Goal: Task Accomplishment & Management: Manage account settings

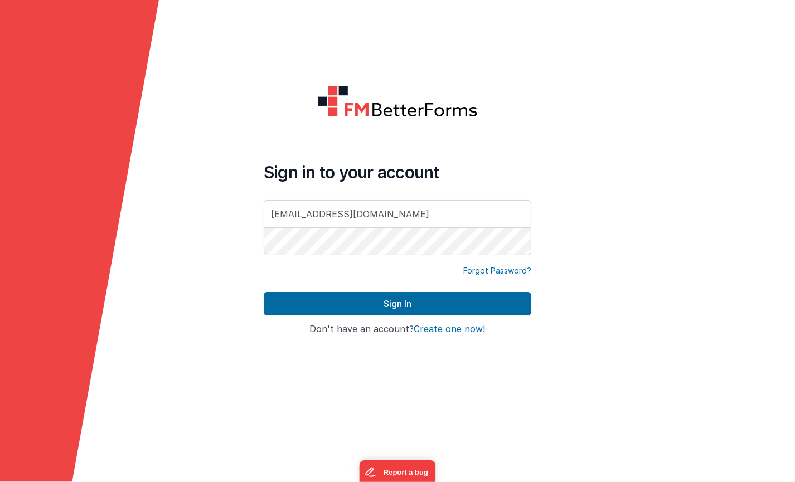
type input "[EMAIL_ADDRESS][DOMAIN_NAME]"
click at [264, 292] on button "Sign In" at bounding box center [398, 303] width 268 height 23
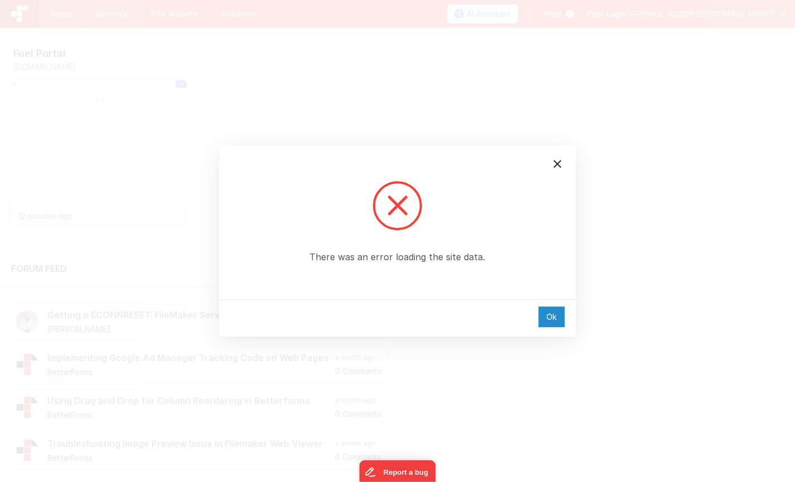
click at [543, 312] on div "Ok" at bounding box center [552, 317] width 26 height 21
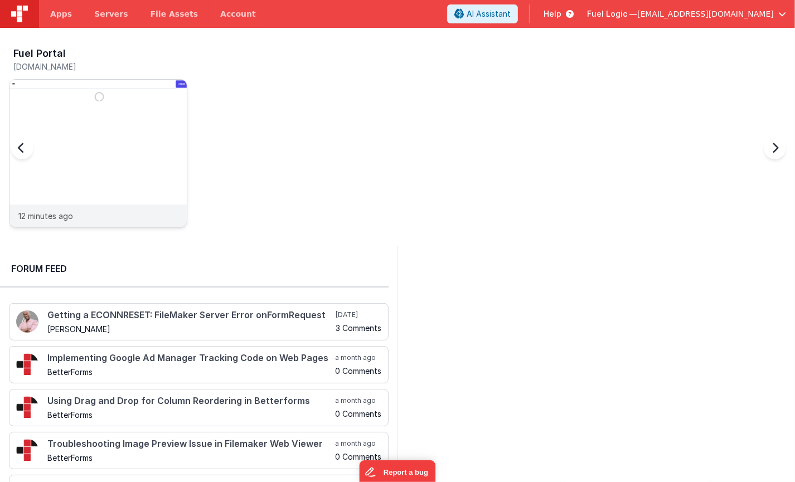
click at [127, 140] on img at bounding box center [97, 168] width 177 height 177
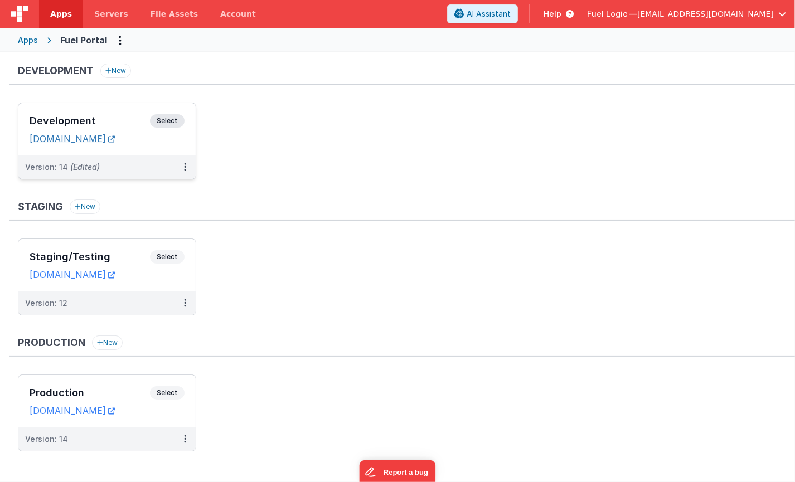
scroll to position [7, 0]
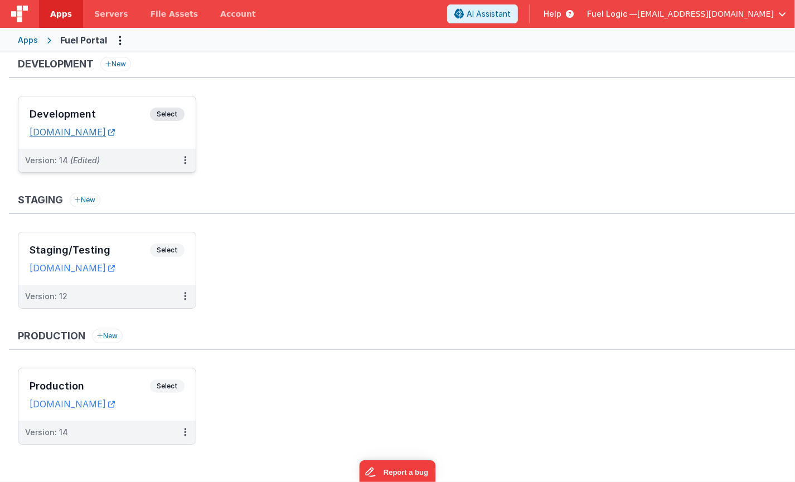
click at [88, 134] on link "[DOMAIN_NAME]" at bounding box center [72, 132] width 85 height 11
click at [84, 110] on h3 "Development" at bounding box center [90, 114] width 120 height 11
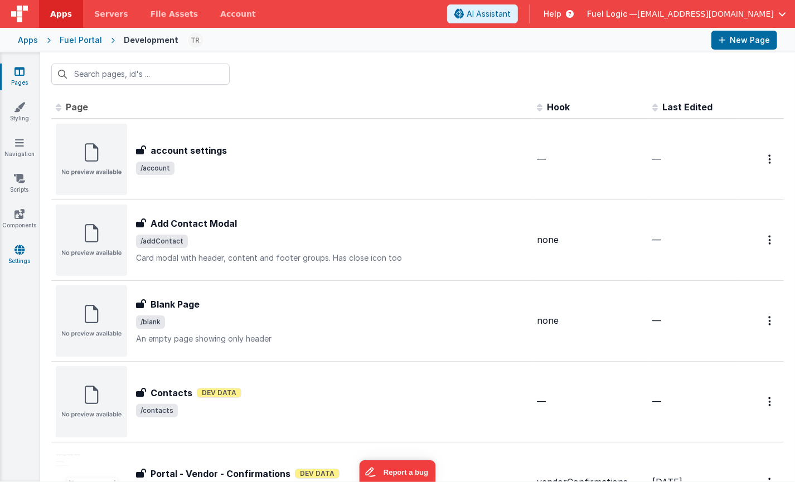
click at [26, 251] on link "Settings" at bounding box center [19, 255] width 40 height 22
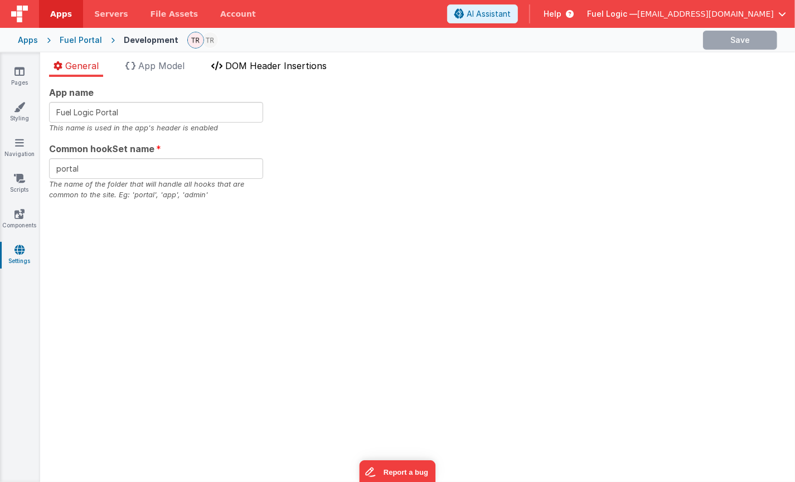
click at [253, 66] on span "DOM Header Insertions" at bounding box center [275, 65] width 101 height 11
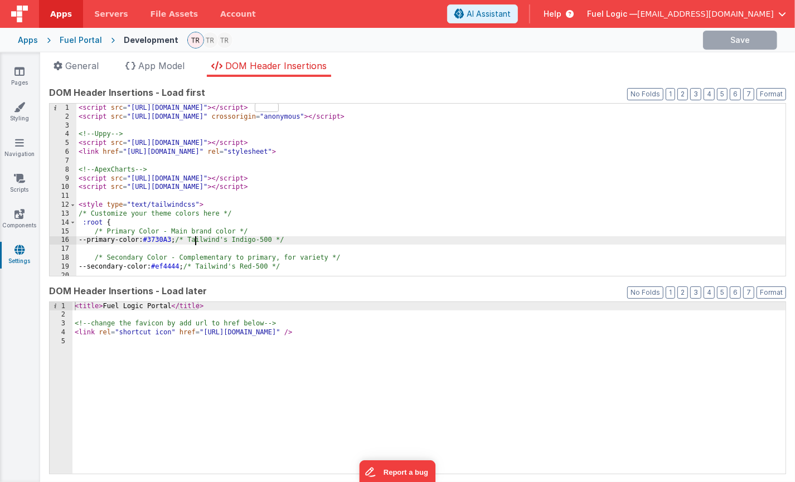
click at [194, 242] on div "< script src = "https://cdn.tailwindcss.com" > </ script > < script src = "http…" at bounding box center [431, 199] width 710 height 190
paste textarea
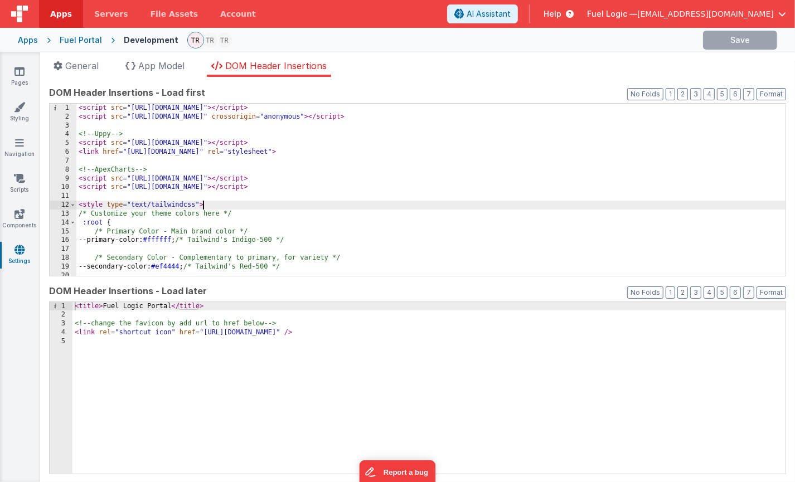
click at [263, 208] on div "< script src = "https://cdn.tailwindcss.com" > </ script > < script src = "http…" at bounding box center [431, 199] width 710 height 190
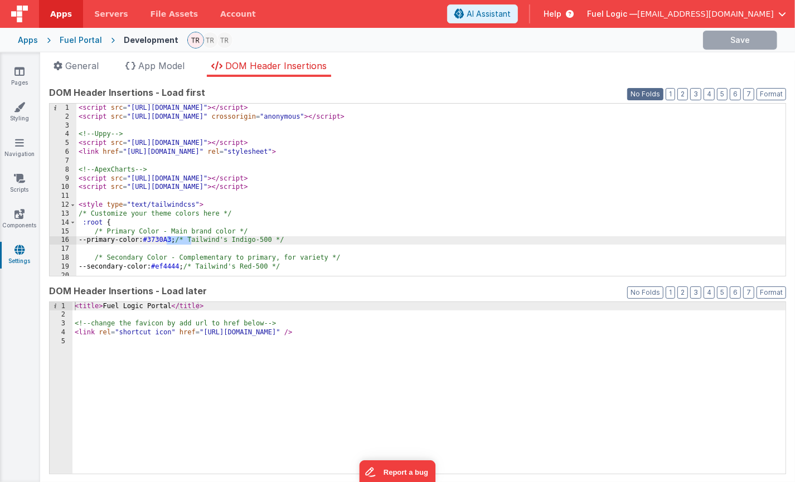
click at [655, 94] on button "No Folds" at bounding box center [645, 94] width 36 height 12
click at [675, 98] on button "1" at bounding box center [670, 94] width 9 height 12
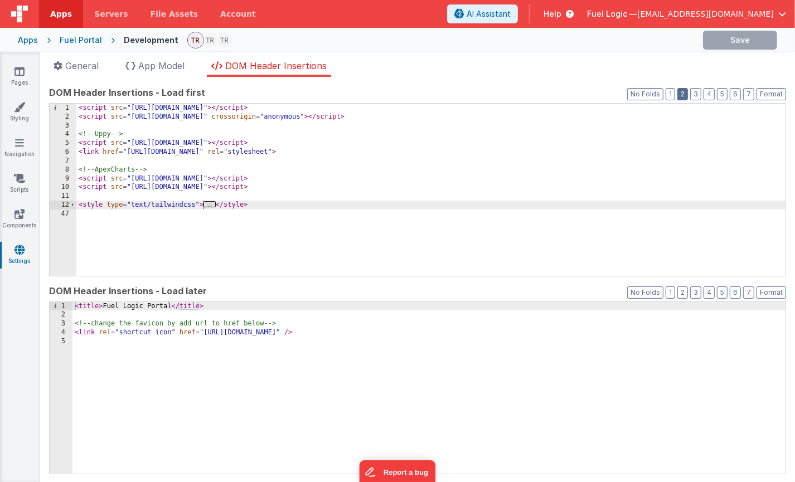
click at [684, 96] on button "2" at bounding box center [683, 94] width 11 height 12
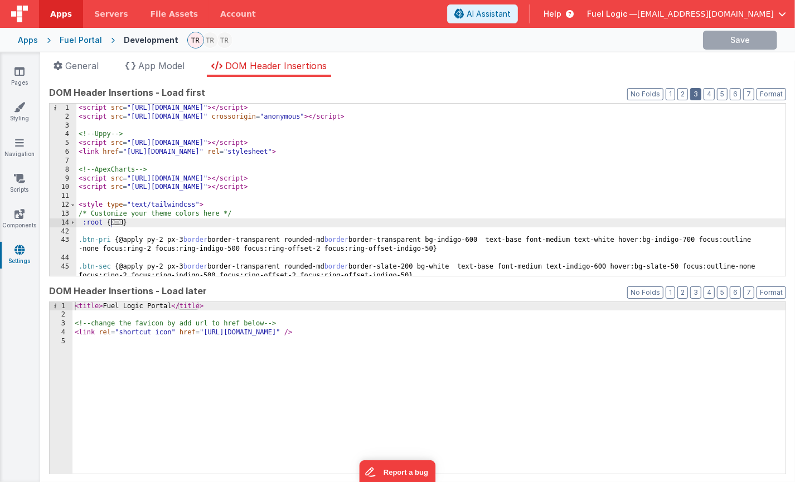
click at [698, 95] on button "3" at bounding box center [695, 94] width 11 height 12
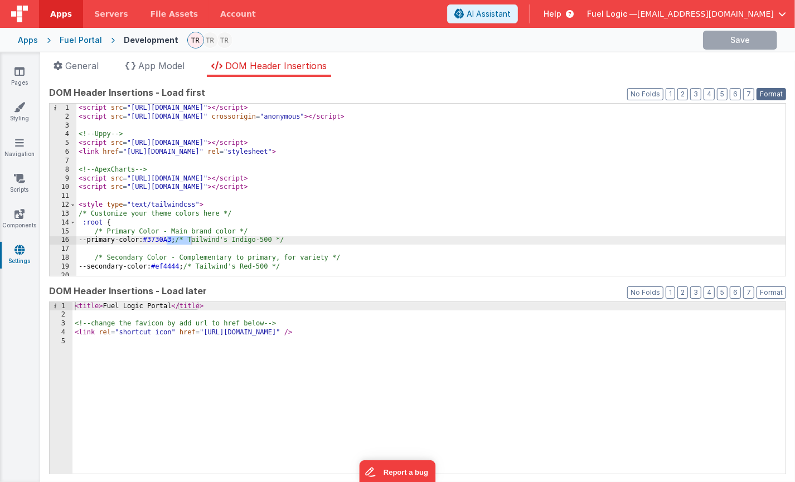
click at [761, 93] on button "Format" at bounding box center [772, 94] width 30 height 12
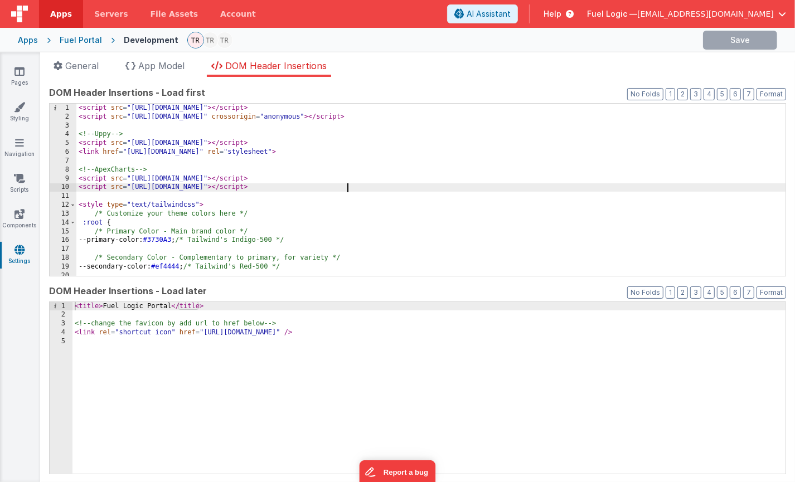
click at [541, 190] on div "< script src = "https://cdn.tailwindcss.com" > </ script > < script src = "http…" at bounding box center [431, 199] width 710 height 190
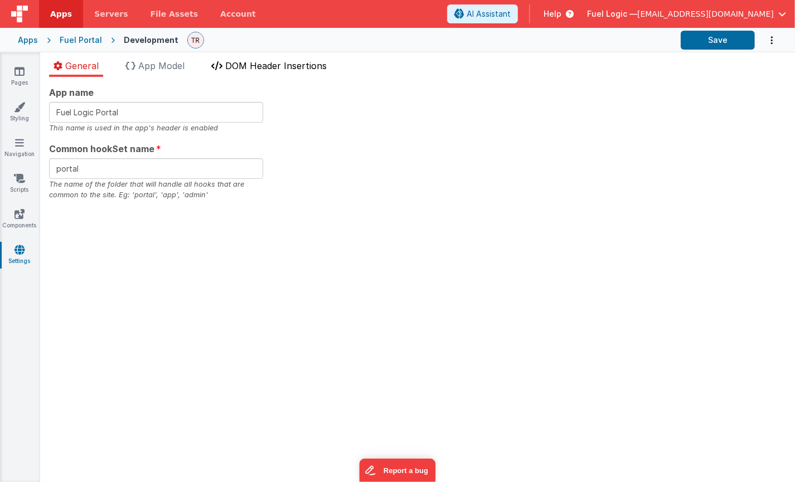
click at [271, 67] on span "DOM Header Insertions" at bounding box center [275, 65] width 101 height 11
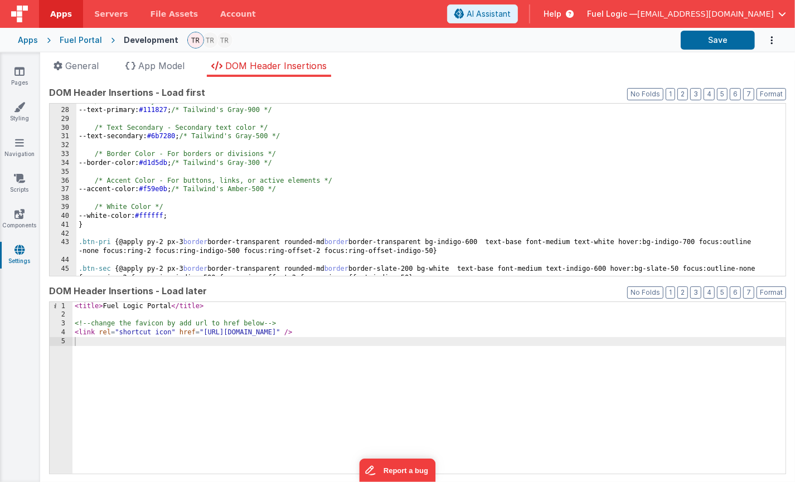
scroll to position [260, 0]
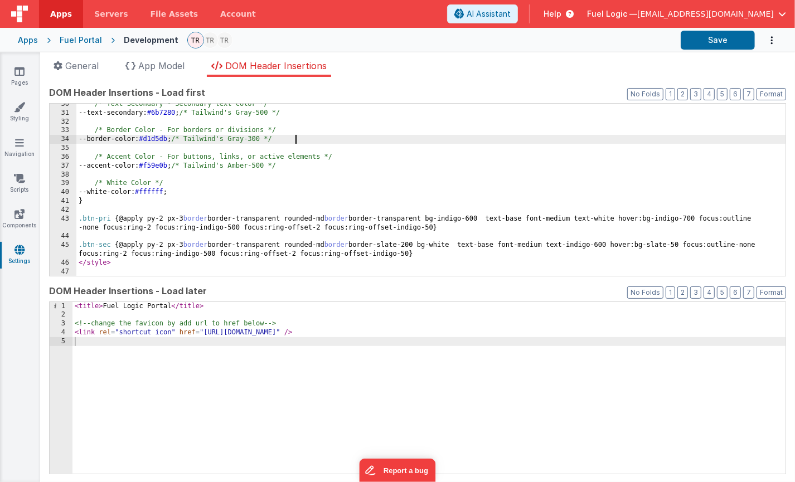
click at [474, 142] on div "/* Text Secondary - Secondary text color */ --text-secondary: #6b7280 ; /* Tail…" at bounding box center [431, 195] width 710 height 190
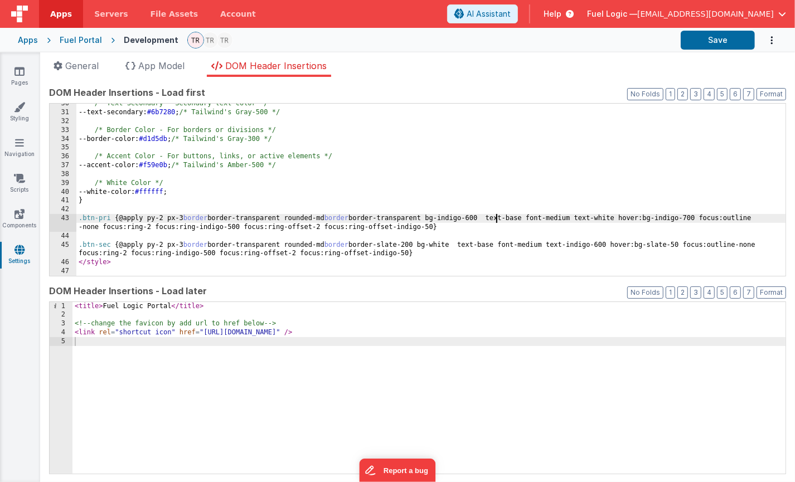
click at [496, 217] on div "/* Text Secondary - Secondary text color */ --text-secondary: #6b7280 ; /* Tail…" at bounding box center [431, 194] width 710 height 190
click at [720, 46] on button "Save" at bounding box center [718, 40] width 74 height 19
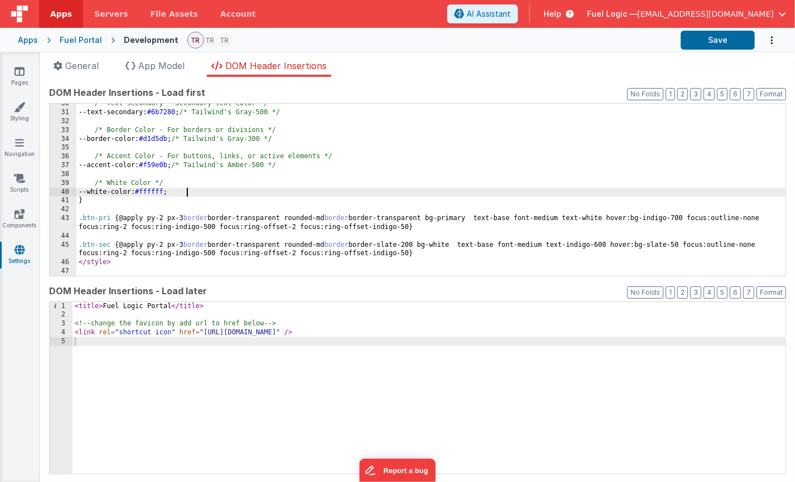
click at [577, 195] on div "/* Text Secondary - Secondary text color */ --text-secondary: #6b7280 ; /* Tail…" at bounding box center [431, 194] width 710 height 190
click at [485, 219] on div "/* Text Secondary - Secondary text color */ --text-secondary: #6b7280 ; /* Tail…" at bounding box center [431, 194] width 710 height 190
click at [601, 192] on div "/* Text Secondary - Secondary text color */ --text-secondary: #6b7280 ; /* Tail…" at bounding box center [431, 194] width 710 height 190
click at [485, 215] on div "/* Text Secondary - Secondary text color */ --text-secondary: #6b7280 ; /* Tail…" at bounding box center [431, 194] width 710 height 190
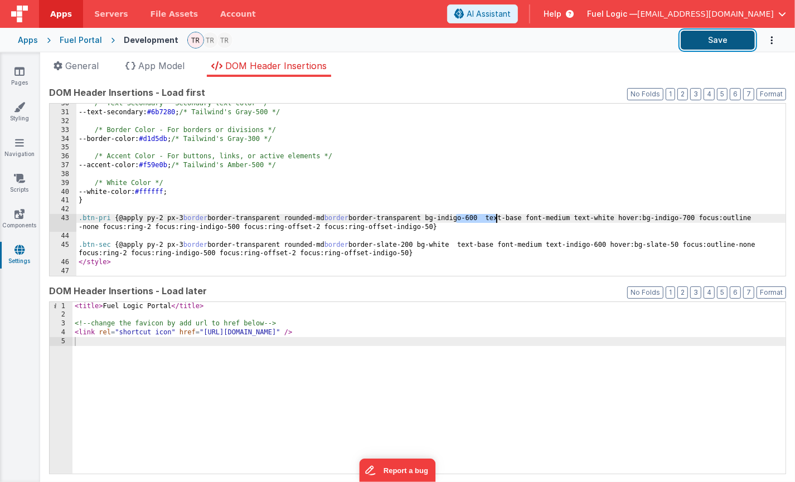
click at [709, 40] on button "Save" at bounding box center [718, 40] width 74 height 19
click at [509, 219] on div "/* Text Secondary - Secondary text color */ --text-secondary: #6b7280 ; /* Tail…" at bounding box center [431, 194] width 710 height 190
paste textarea
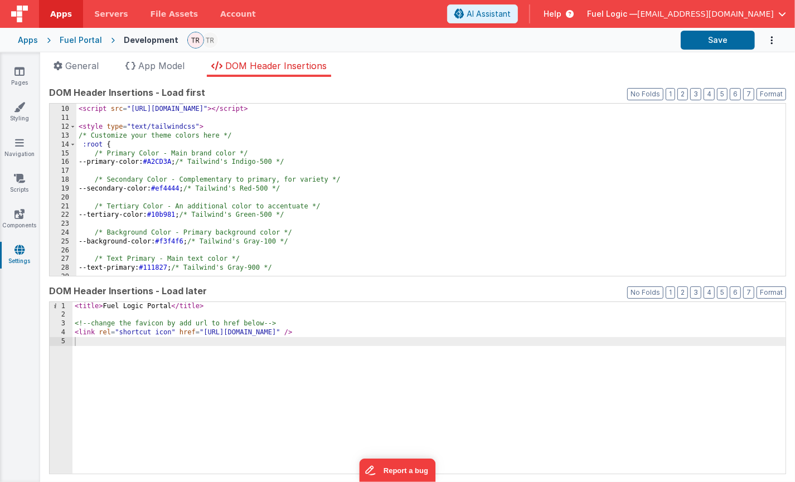
scroll to position [78, 0]
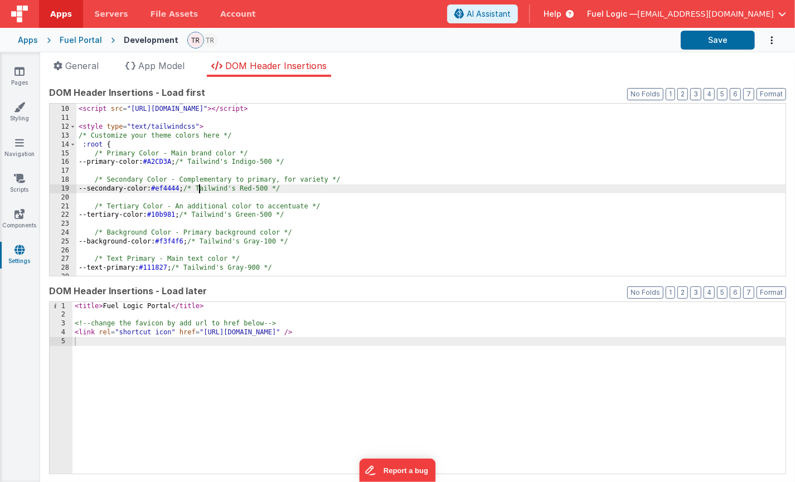
click at [198, 191] on div "< script src = "https://cdn.jsdelivr.net/npm/apexcharts" > </ script > < script…" at bounding box center [431, 191] width 710 height 190
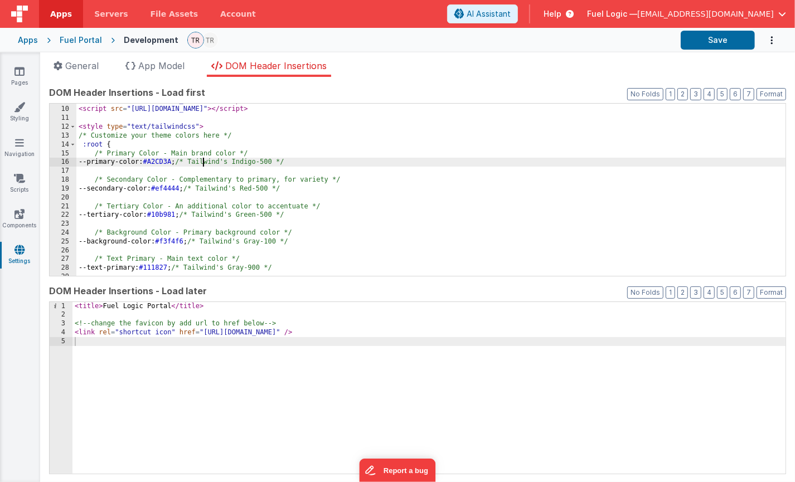
click at [202, 158] on div "< script src = "https://cdn.jsdelivr.net/npm/apexcharts" > </ script > < script…" at bounding box center [431, 191] width 710 height 190
click at [288, 192] on div "< script src = "https://cdn.jsdelivr.net/npm/apexcharts" > </ script > < script…" at bounding box center [431, 191] width 710 height 190
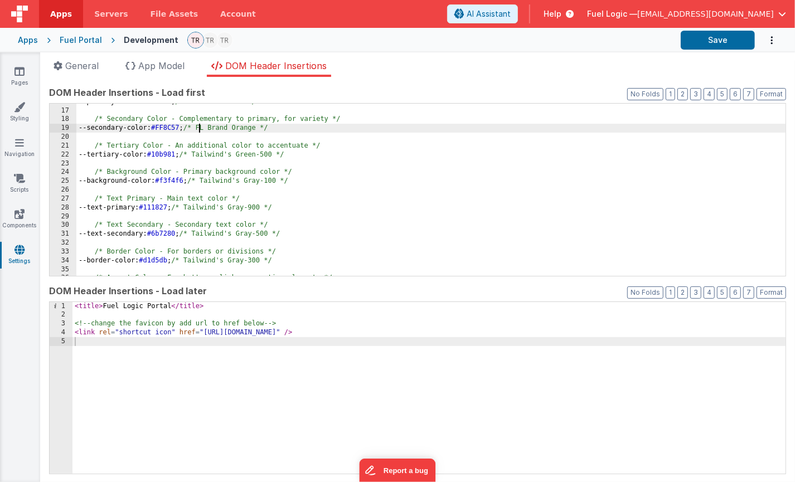
scroll to position [141, 0]
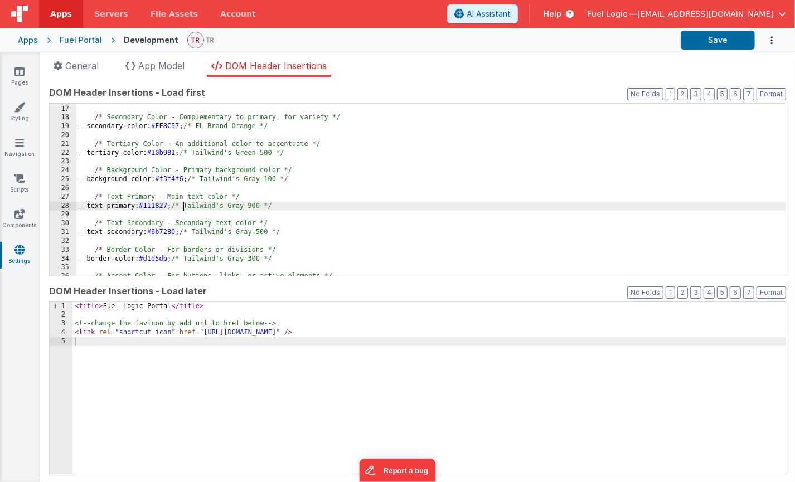
click at [185, 205] on div "--primary-color: #A2CD3A ; /* FL Brand Green */ /* Secondary Color - Complement…" at bounding box center [431, 191] width 710 height 190
click at [709, 44] on button "Save" at bounding box center [718, 40] width 74 height 19
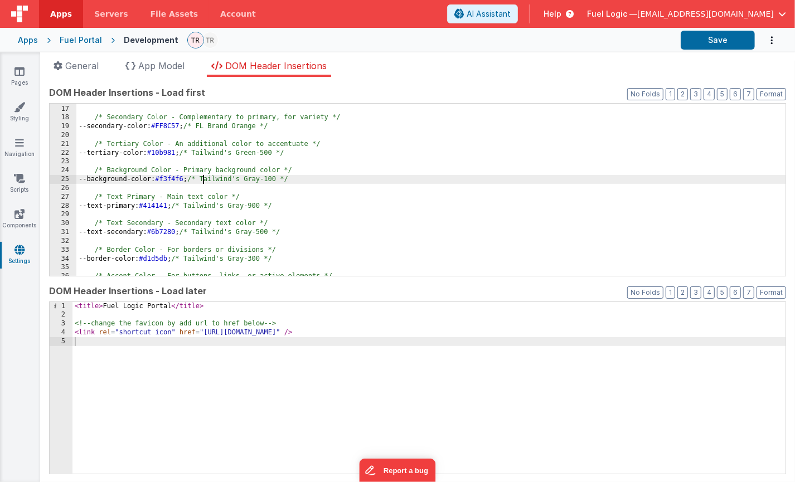
click at [205, 178] on div "--primary-color: #A2CD3A ; /* FL Brand Green */ /* Secondary Color - Complement…" at bounding box center [431, 191] width 710 height 190
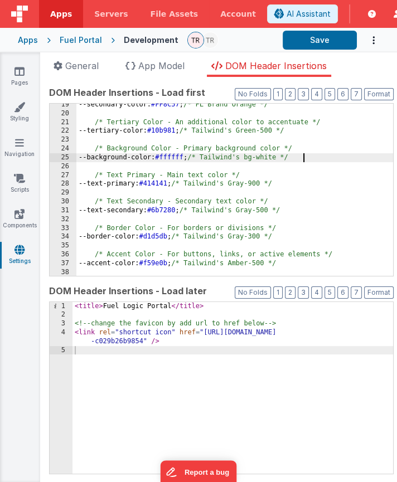
scroll to position [191, 0]
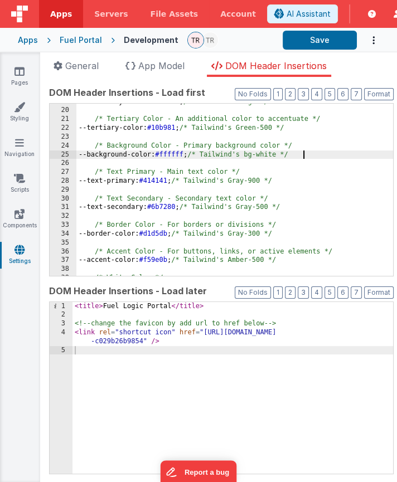
click at [197, 202] on div "--secondary-color: #FF8C57 ; /* FL Brand Orange */ /* Tertiary Color - An addit…" at bounding box center [234, 193] width 317 height 190
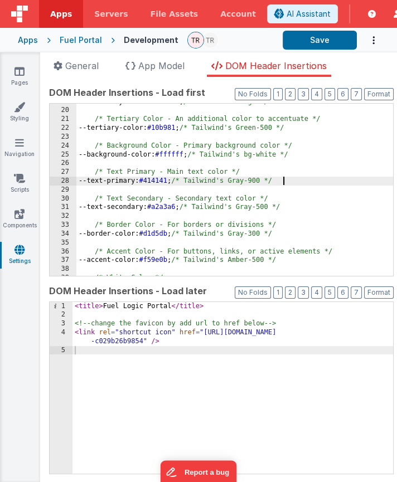
click at [284, 178] on div "--secondary-color: #FF8C57 ; /* FL Brand Orange */ /* Tertiary Color - An addit…" at bounding box center [234, 193] width 317 height 190
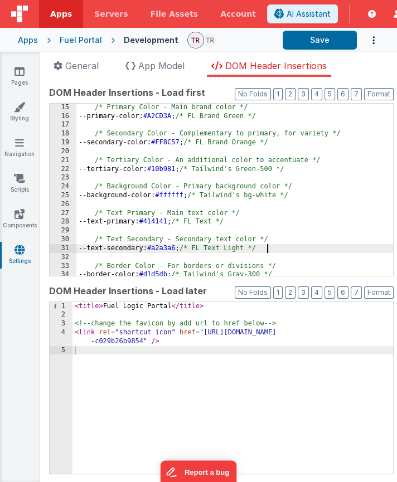
scroll to position [150, 0]
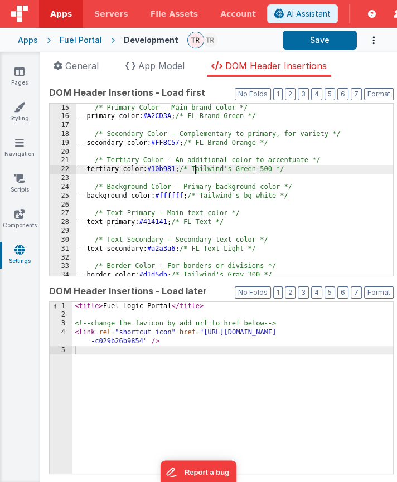
click at [197, 169] on div "/* Primary Color - Main brand color */ --primary-color: #A2CD3A ; /* FL Brand G…" at bounding box center [234, 199] width 317 height 190
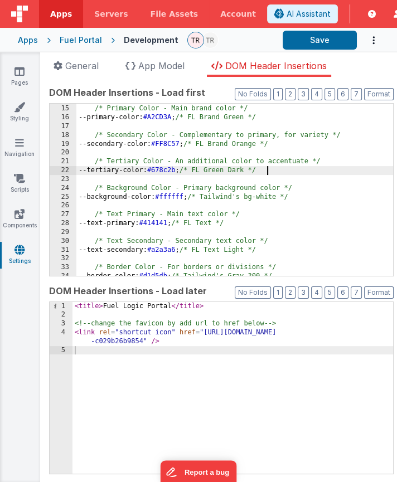
scroll to position [146, 0]
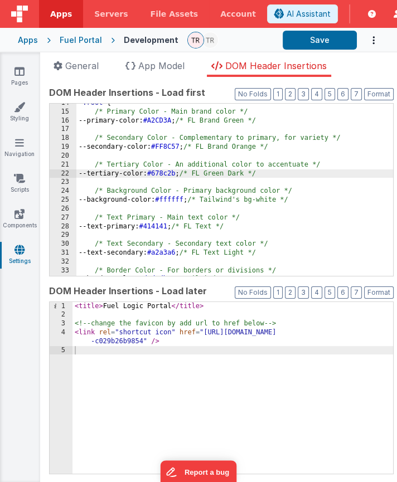
click at [203, 143] on div ":root { /* Primary Color - Main brand color */ --primary-color: #A2CD3A ; /* FL…" at bounding box center [234, 194] width 317 height 190
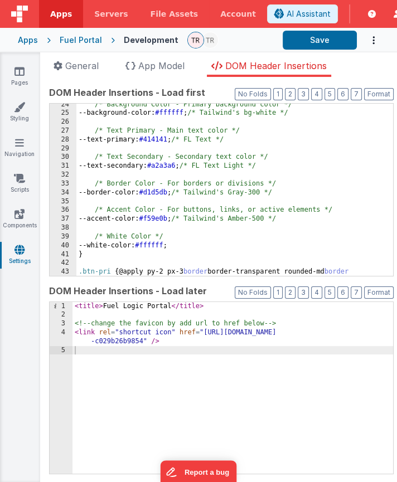
scroll to position [233, 0]
click at [185, 219] on div "/* Background Color - Primary background color */ --background-color: #ffffff ;…" at bounding box center [234, 208] width 317 height 216
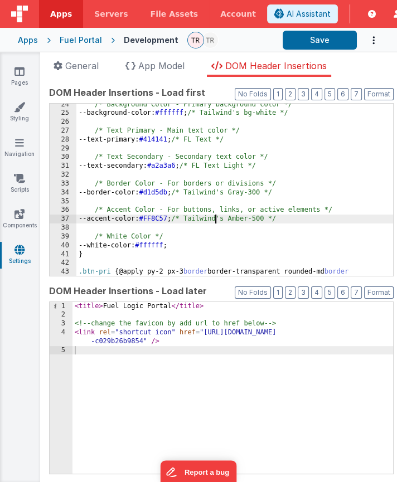
click at [217, 218] on div "/* Background Color - Primary background color */ --background-color: #ffffff ;…" at bounding box center [234, 208] width 317 height 216
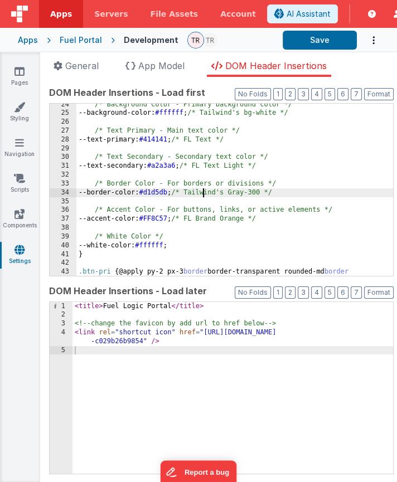
click at [202, 191] on div "/* Background Color - Primary background color */ --background-color: #ffffff ;…" at bounding box center [234, 208] width 317 height 216
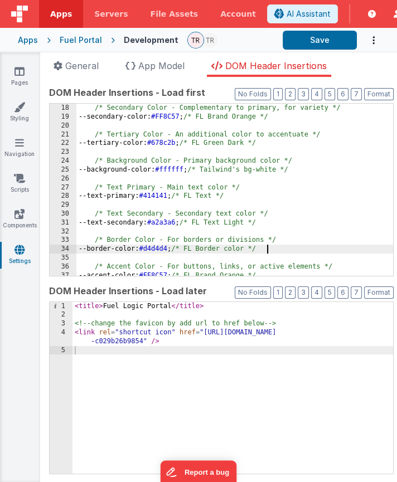
scroll to position [176, 0]
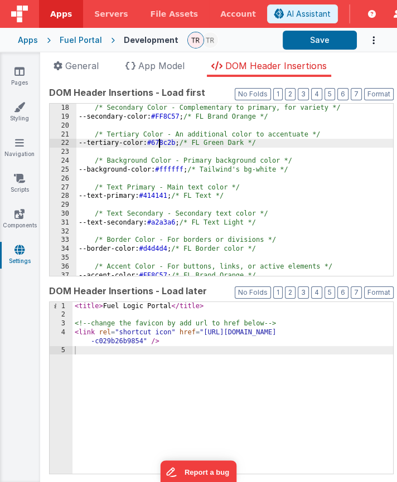
click at [159, 143] on div "/* Secondary Color - Complementary to primary, for variety */ --secondary-color…" at bounding box center [234, 190] width 317 height 190
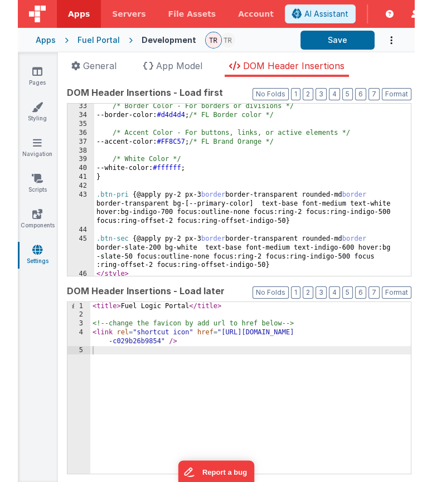
scroll to position [322, 0]
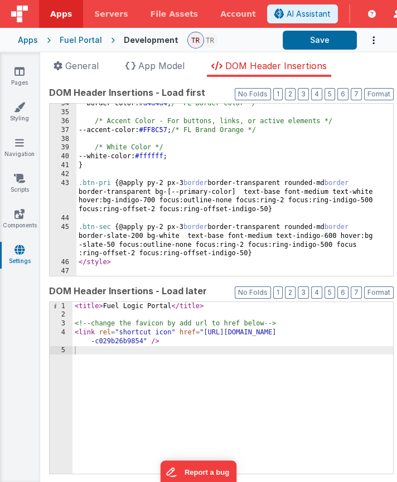
click at [167, 196] on div "--border-color: #d4d4d4 ; /* FL Border color */ /* Accent Color - For buttons, …" at bounding box center [234, 194] width 317 height 190
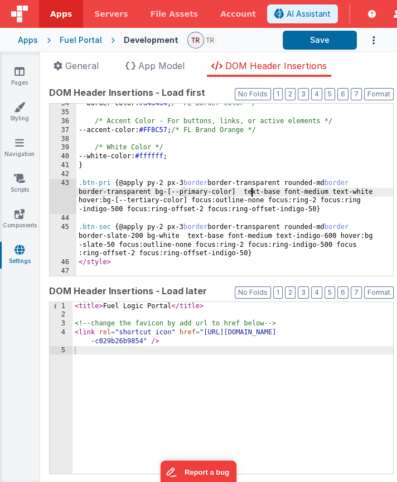
click at [250, 191] on div "--border-color: #d4d4d4 ; /* FL Border color */ /* Accent Color - For buttons, …" at bounding box center [234, 194] width 317 height 190
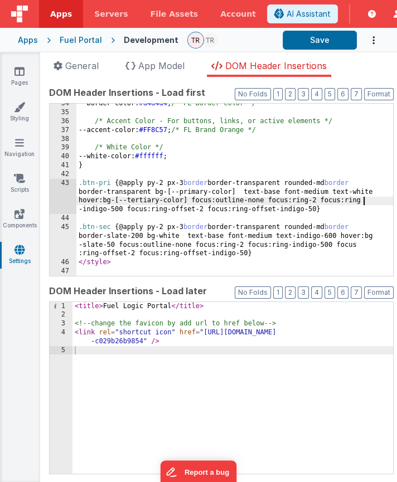
click at [362, 199] on div "--border-color: #d4d4d4 ; /* FL Border color */ /* Accent Color - For buttons, …" at bounding box center [234, 194] width 317 height 190
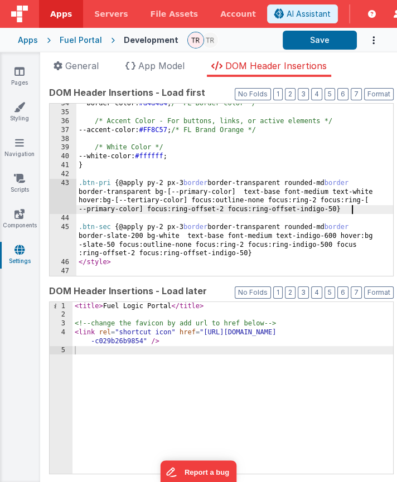
click at [352, 211] on div "--border-color: #d4d4d4 ; /* FL Border color */ /* Accent Color - For buttons, …" at bounding box center [234, 194] width 317 height 190
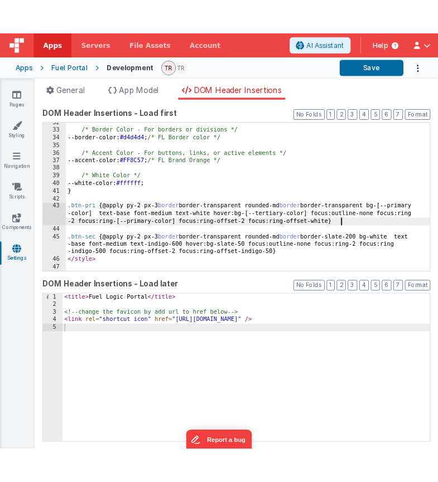
scroll to position [278, 0]
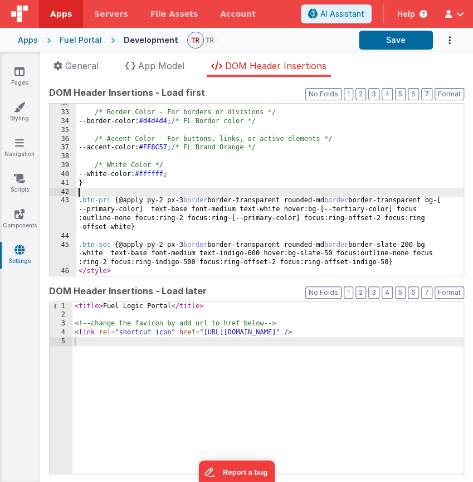
click at [220, 196] on div "/* Border Color - For borders or divisions */ --border-color: #d4d4d4 ; /* FL B…" at bounding box center [270, 194] width 388 height 190
click at [214, 203] on div "/* Border Color - For borders or divisions */ --border-color: #d4d4d4 ; /* FL B…" at bounding box center [270, 194] width 388 height 190
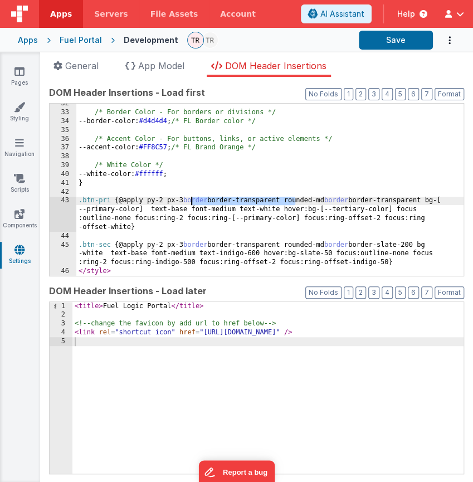
drag, startPoint x: 294, startPoint y: 197, endPoint x: 191, endPoint y: 202, distance: 103.3
click at [191, 202] on div "/* Border Color - For borders or divisions */ --border-color: #d4d4d4 ; /* FL B…" at bounding box center [270, 194] width 388 height 190
click at [440, 200] on div "/* Border Color - For borders or divisions */ --border-color: #d4d4d4 ; /* FL B…" at bounding box center [270, 194] width 388 height 190
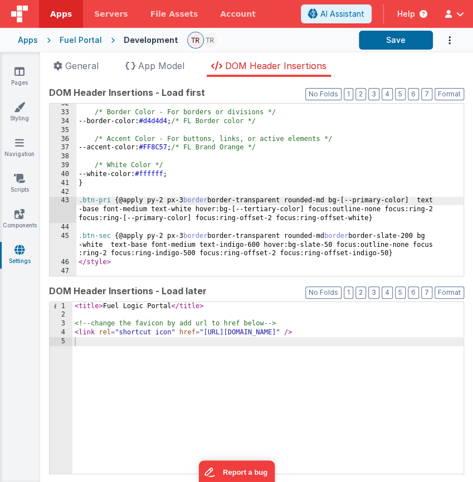
click at [383, 220] on div "/* Border Color - For borders or divisions */ --border-color: #d4d4d4 ; /* FL B…" at bounding box center [270, 194] width 388 height 190
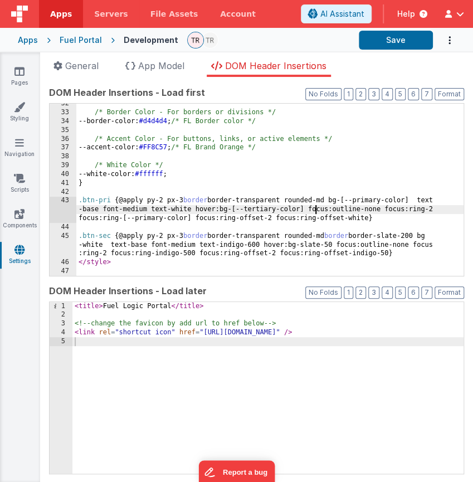
click at [315, 211] on div "/* Border Color - For borders or divisions */ --border-color: #d4d4d4 ; /* FL B…" at bounding box center [270, 194] width 388 height 190
click at [384, 217] on div "/* Border Color - For borders or divisions */ --border-color: #d4d4d4 ; /* FL B…" at bounding box center [270, 194] width 388 height 190
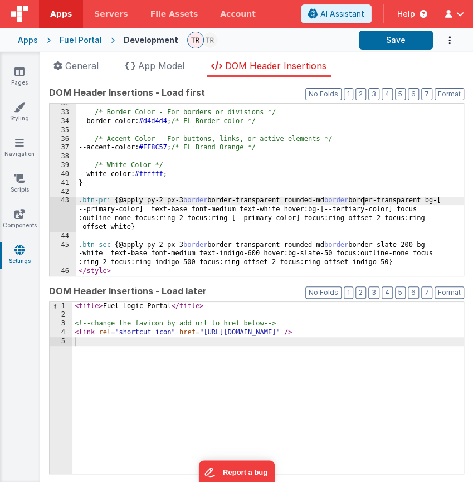
click at [365, 202] on div "/* Border Color - For borders or divisions */ --border-color: #d4d4d4 ; /* FL B…" at bounding box center [270, 194] width 388 height 190
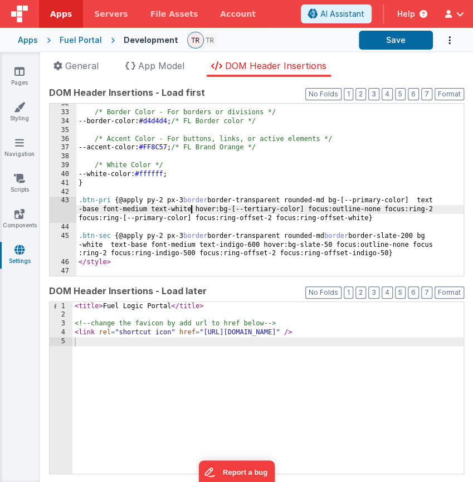
click at [189, 211] on div "/* Border Color - For borders or divisions */ --border-color: #d4d4d4 ; /* FL B…" at bounding box center [270, 194] width 388 height 190
click at [216, 210] on div "/* Border Color - For borders or divisions */ --border-color: #d4d4d4 ; /* FL B…" at bounding box center [270, 194] width 388 height 190
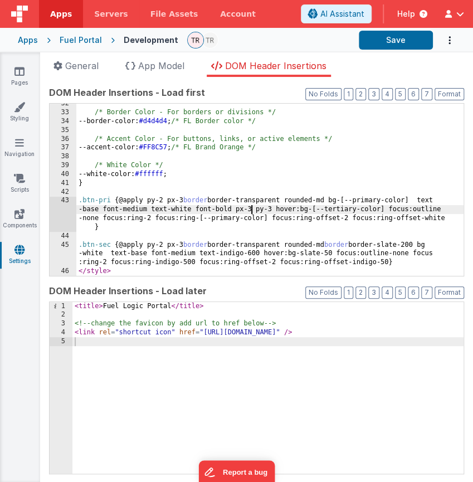
click at [172, 244] on div "/* Border Color - For borders or divisions */ --border-color: #d4d4d4 ; /* FL B…" at bounding box center [270, 194] width 388 height 190
click at [287, 210] on div "/* Border Color - For borders or divisions */ --border-color: #d4d4d4 ; /* FL B…" at bounding box center [270, 194] width 388 height 190
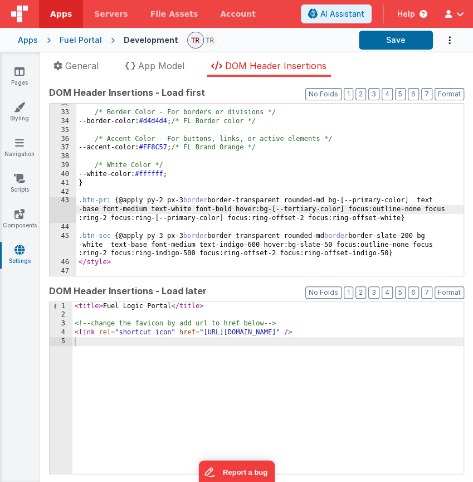
click at [165, 202] on div "/* Border Color - For borders or divisions */ --border-color: #d4d4d4 ; /* FL B…" at bounding box center [270, 194] width 388 height 190
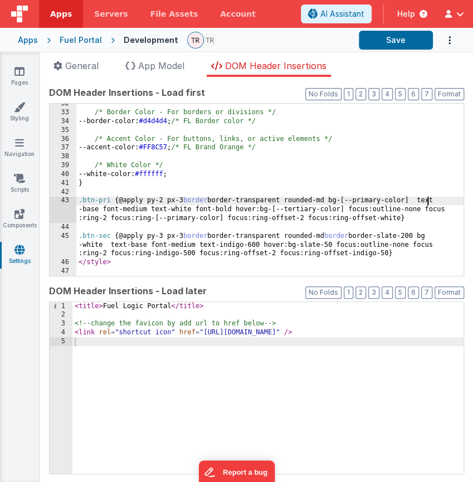
click at [427, 198] on div "/* Border Color - For borders or divisions */ --border-color: #d4d4d4 ; /* FL B…" at bounding box center [270, 194] width 388 height 190
click at [142, 210] on div "/* Border Color - For borders or divisions */ --border-color: #d4d4d4 ; /* FL B…" at bounding box center [270, 194] width 388 height 190
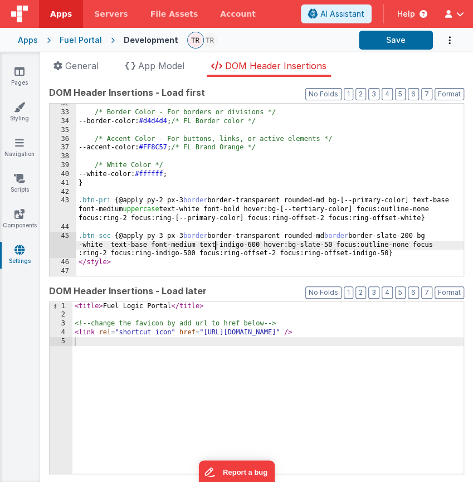
click at [215, 247] on div "/* Border Color - For borders or divisions */ --border-color: #d4d4d4 ; /* FL B…" at bounding box center [270, 194] width 388 height 190
click at [373, 215] on div "/* Border Color - For borders or divisions */ --border-color: #d4d4d4 ; /* FL B…" at bounding box center [270, 194] width 388 height 190
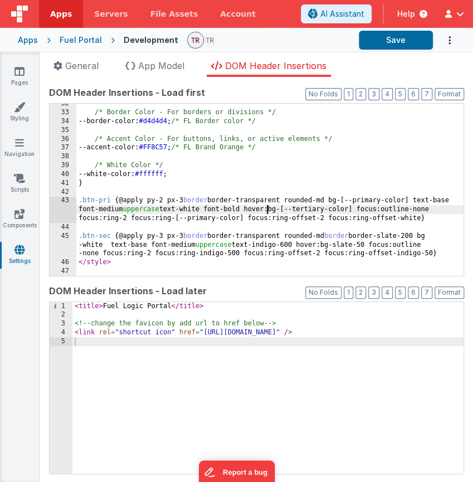
click at [268, 209] on div "/* Border Color - For borders or divisions */ --border-color: #d4d4d4 ; /* FL B…" at bounding box center [270, 194] width 388 height 190
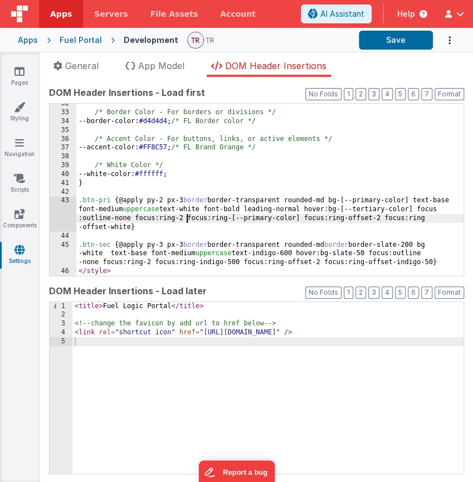
click at [187, 216] on div "/* Border Color - For borders or divisions */ --border-color: #d4d4d4 ; /* FL B…" at bounding box center [270, 194] width 388 height 190
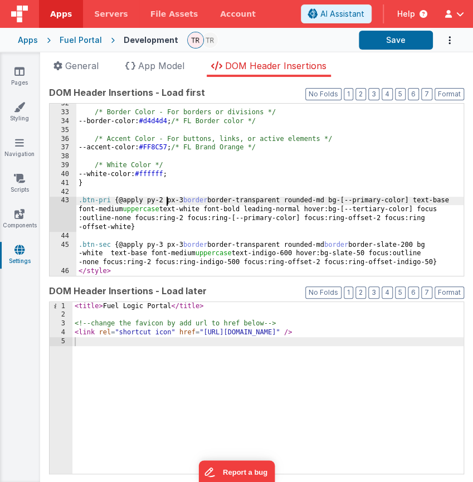
click at [167, 199] on div "/* Border Color - For borders or divisions */ --border-color: #d4d4d4 ; /* FL B…" at bounding box center [270, 194] width 388 height 190
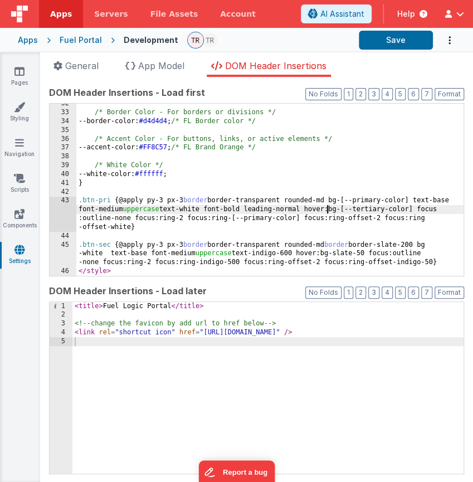
click at [328, 212] on div "/* Border Color - For borders or divisions */ --border-color: #d4d4d4 ; /* FL B…" at bounding box center [270, 194] width 388 height 190
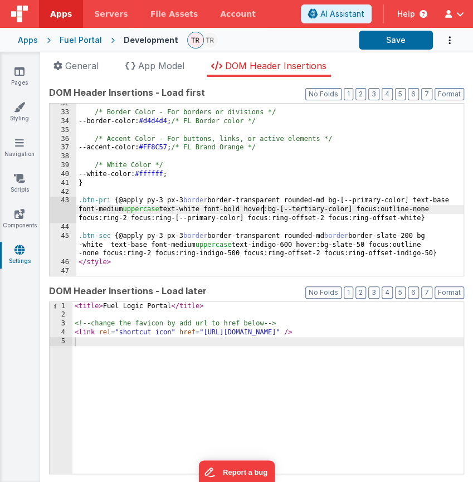
click at [434, 214] on div "/* Border Color - For borders or divisions */ --border-color: #d4d4d4 ; /* FL B…" at bounding box center [270, 194] width 388 height 190
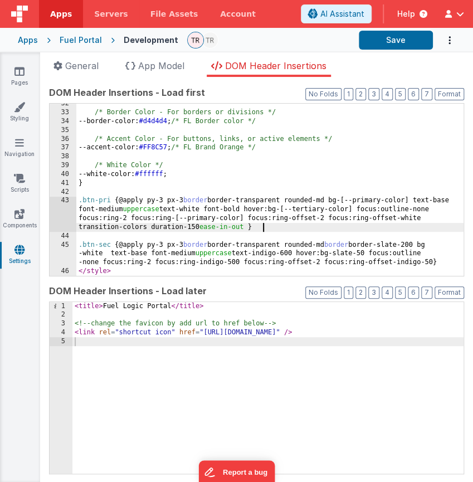
click at [447, 262] on div "/* Border Color - For borders or divisions */ --border-color: #d4d4d4 ; /* FL B…" at bounding box center [270, 194] width 388 height 190
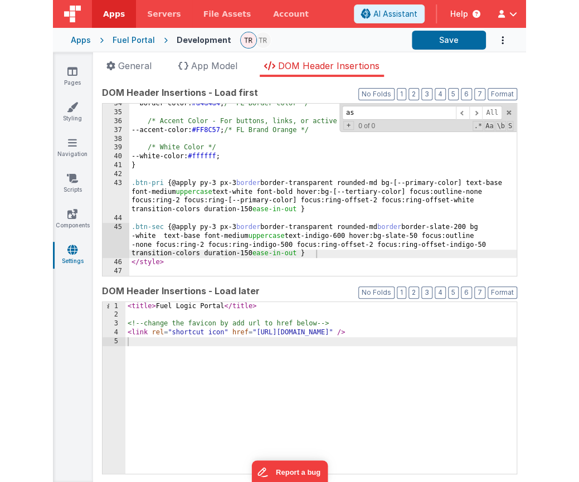
scroll to position [0, 0]
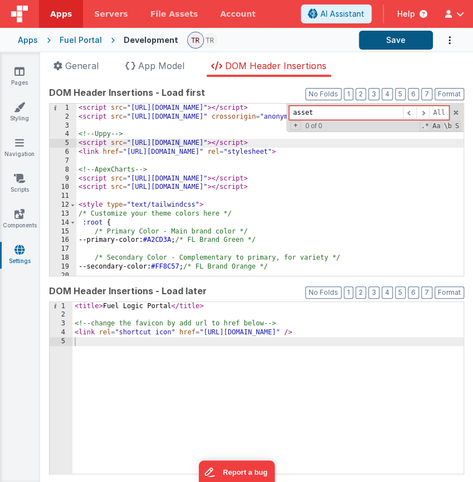
type input "asset"
click at [369, 39] on button "Save" at bounding box center [396, 40] width 74 height 19
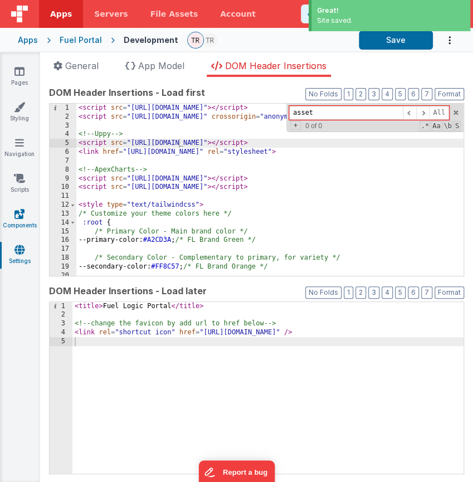
click at [27, 219] on link "Components" at bounding box center [19, 220] width 40 height 22
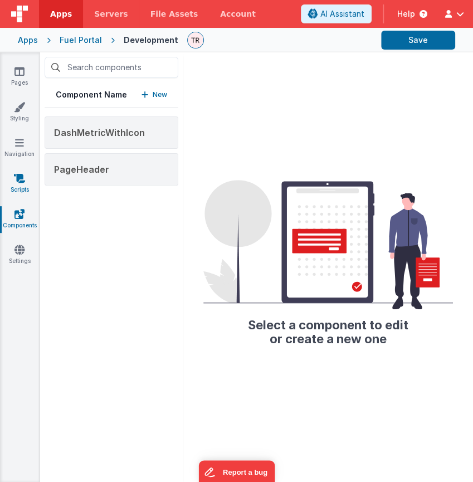
click at [25, 180] on icon at bounding box center [19, 178] width 11 height 11
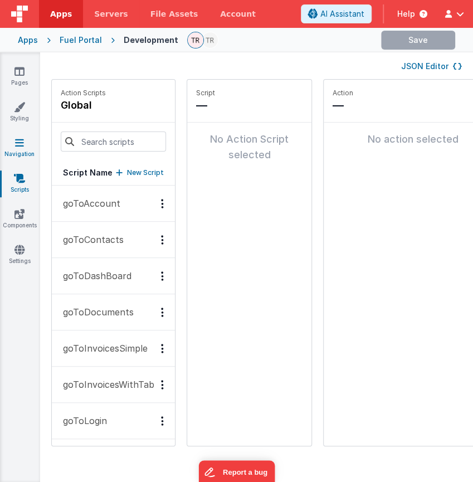
click at [15, 147] on icon at bounding box center [19, 142] width 9 height 11
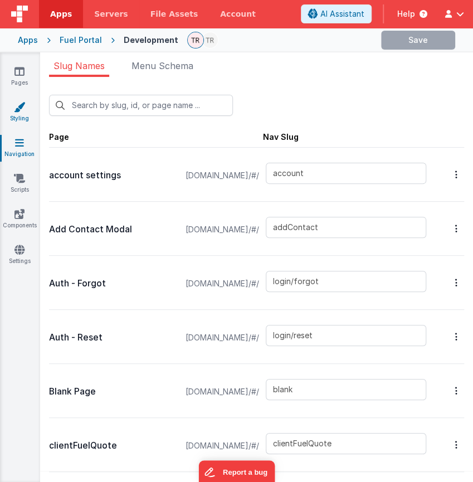
click at [14, 113] on link "Styling" at bounding box center [19, 112] width 40 height 22
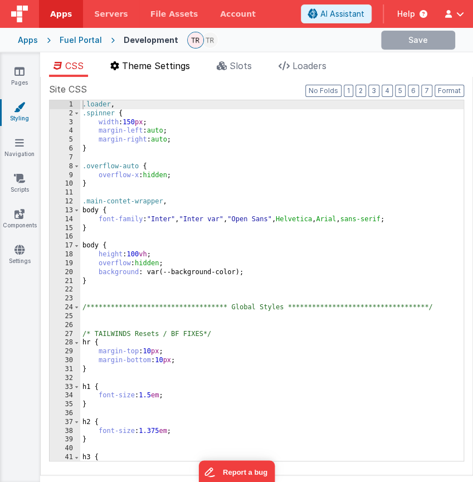
click at [162, 65] on span "Theme Settings" at bounding box center [156, 65] width 68 height 11
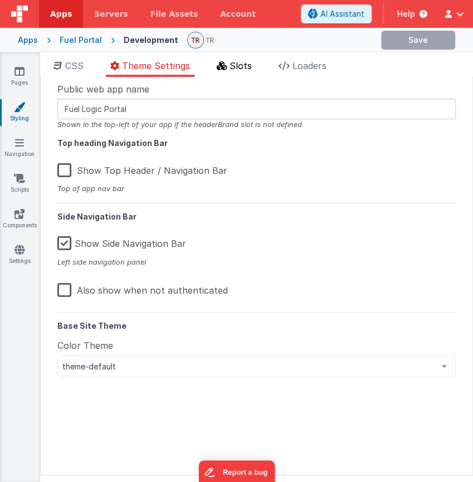
click at [246, 74] on li "Slots" at bounding box center [234, 68] width 44 height 18
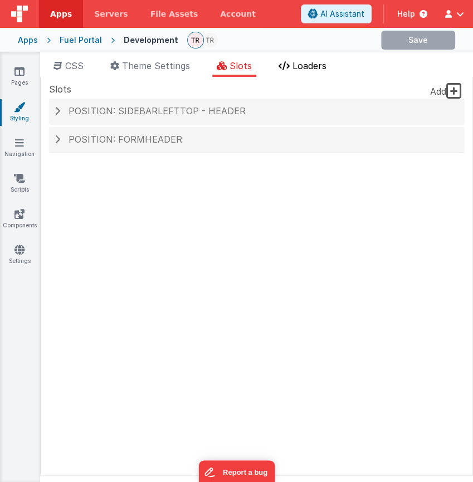
click at [313, 72] on li "Loaders" at bounding box center [302, 68] width 57 height 18
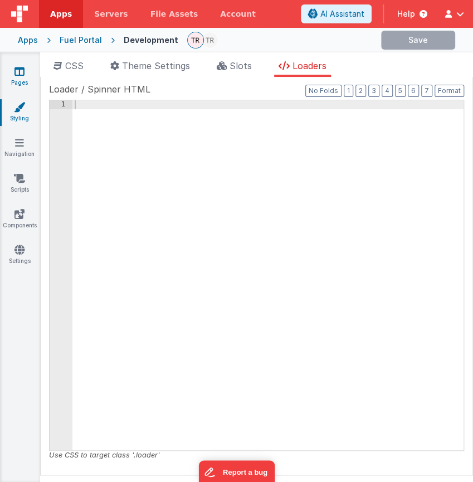
click at [20, 75] on icon at bounding box center [19, 71] width 10 height 11
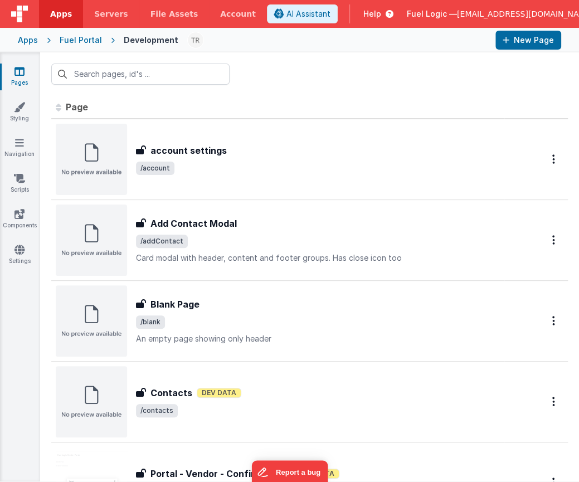
click at [83, 38] on div "Fuel Portal" at bounding box center [81, 40] width 42 height 11
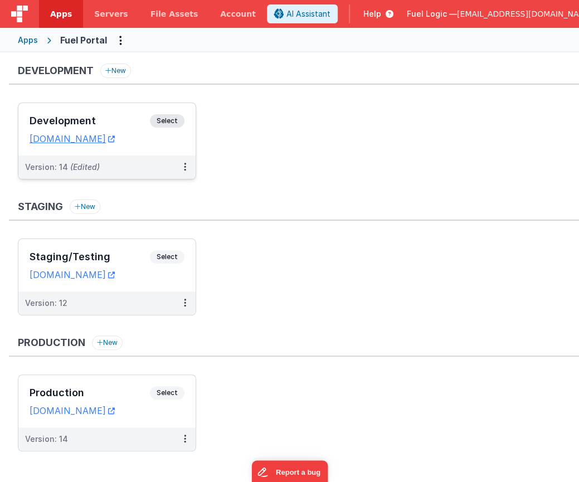
click at [62, 119] on h3 "Development" at bounding box center [90, 120] width 120 height 11
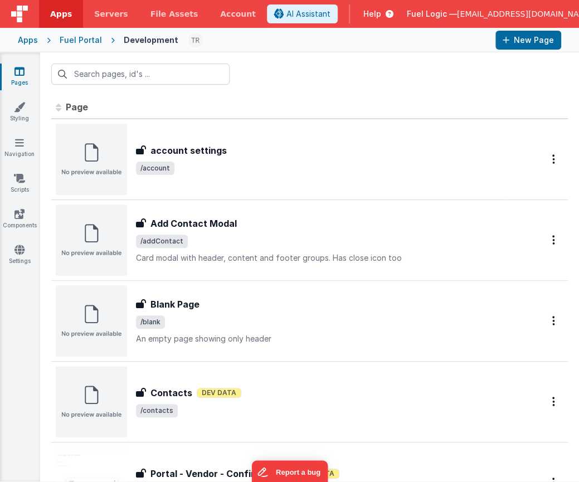
click at [394, 13] on icon at bounding box center [387, 13] width 12 height 11
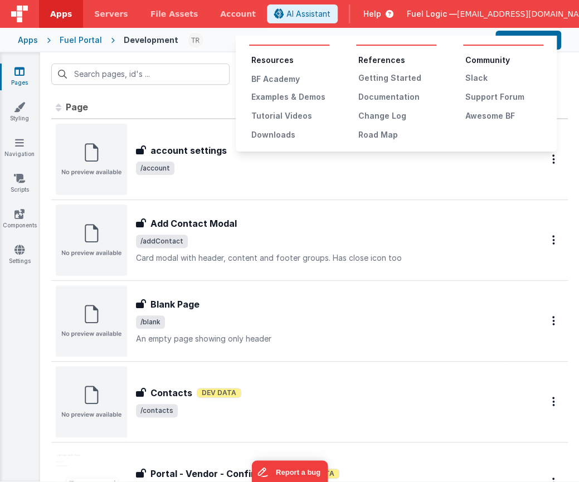
click at [352, 9] on button at bounding box center [289, 241] width 579 height 482
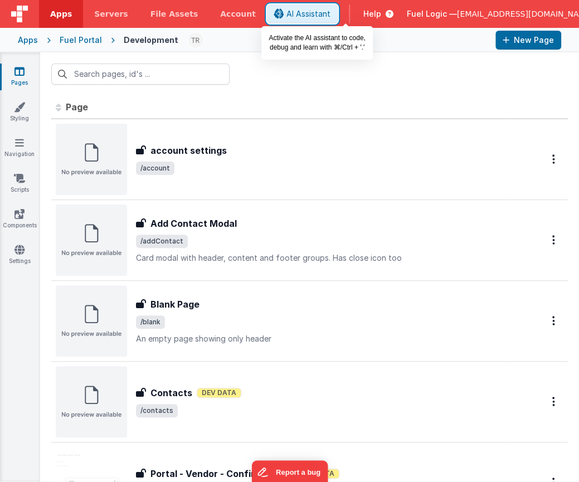
click at [331, 9] on span "AI Assistant" at bounding box center [309, 13] width 44 height 11
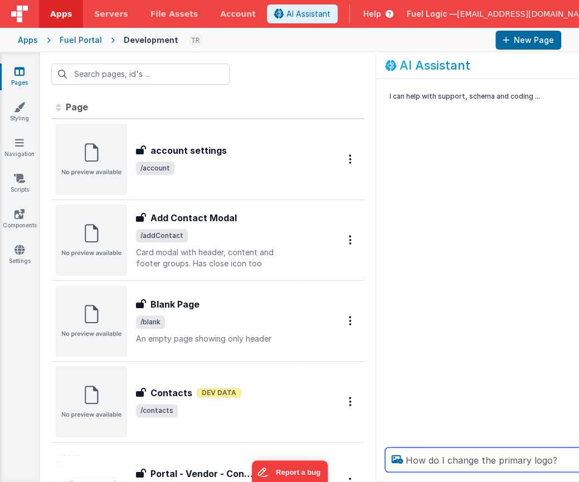
type textarea "How do I change the primary logo?"
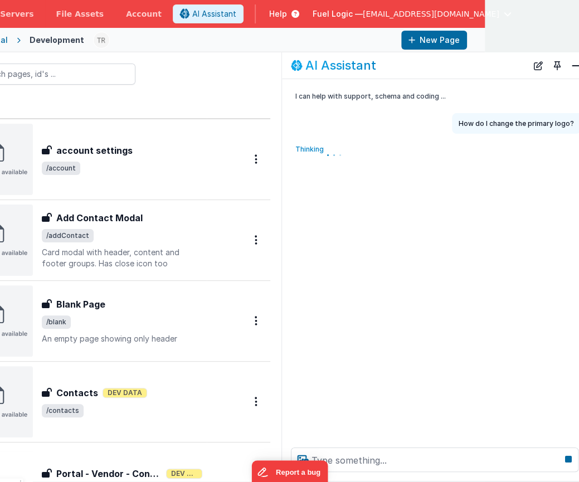
scroll to position [0, 95]
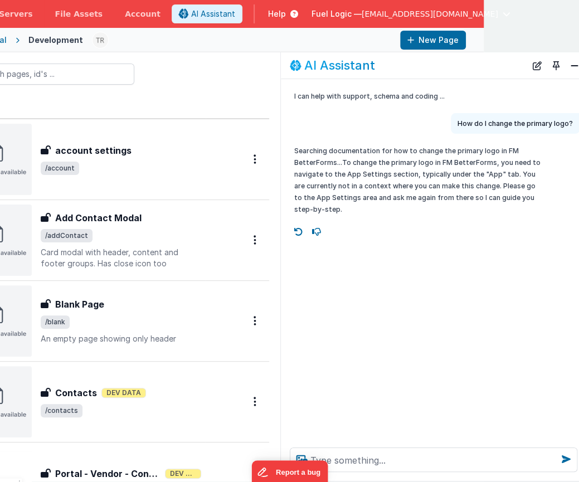
click at [530, 122] on p "How do I change the primary logo?" at bounding box center [515, 124] width 115 height 12
click at [568, 69] on button "Close" at bounding box center [575, 66] width 14 height 16
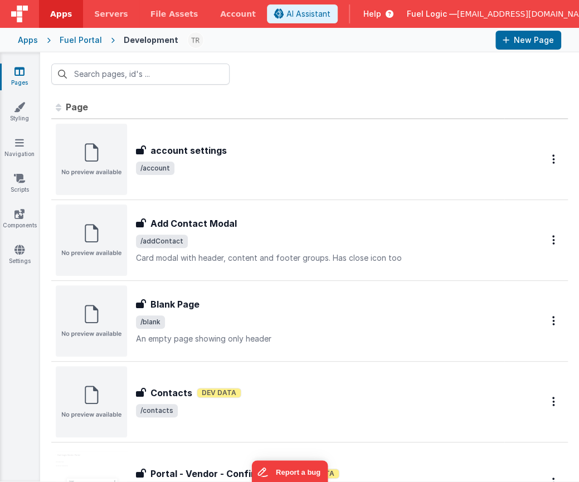
click at [26, 41] on div "Apps" at bounding box center [28, 40] width 20 height 11
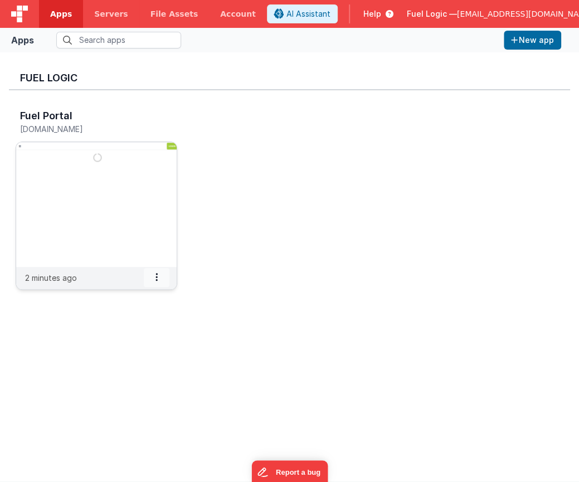
click at [158, 283] on span at bounding box center [157, 277] width 26 height 19
click at [136, 294] on span "Settings" at bounding box center [128, 296] width 31 height 9
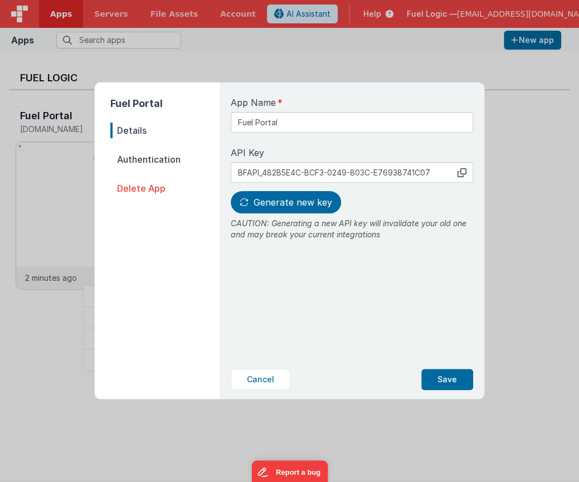
click at [167, 161] on span "Authentication" at bounding box center [164, 160] width 109 height 16
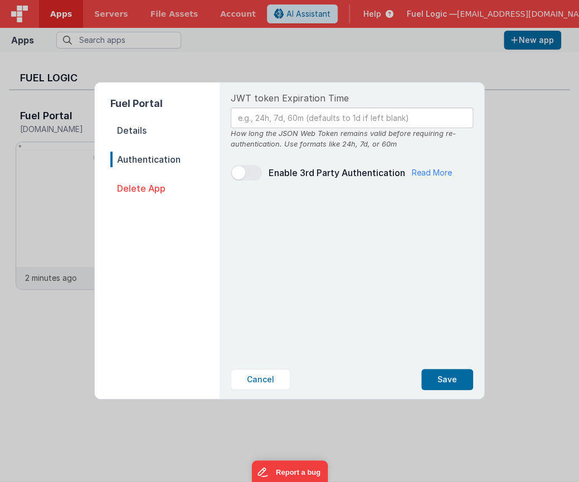
click at [137, 134] on span "Details" at bounding box center [164, 131] width 109 height 16
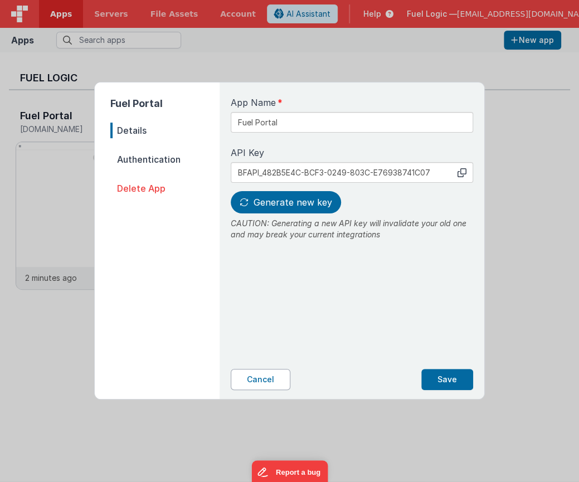
click at [248, 375] on button "Cancel" at bounding box center [261, 379] width 60 height 21
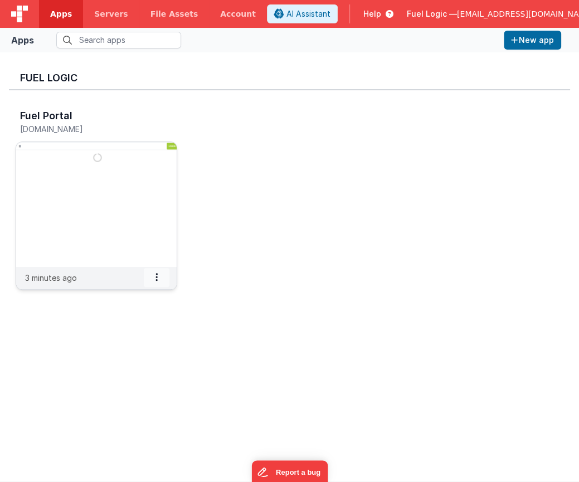
click at [157, 278] on icon at bounding box center [157, 277] width 2 height 1
click at [127, 297] on span "Settings" at bounding box center [128, 296] width 31 height 9
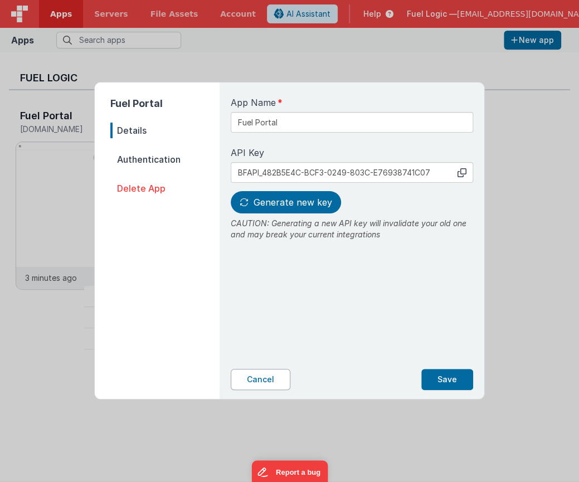
click at [254, 376] on button "Cancel" at bounding box center [261, 379] width 60 height 21
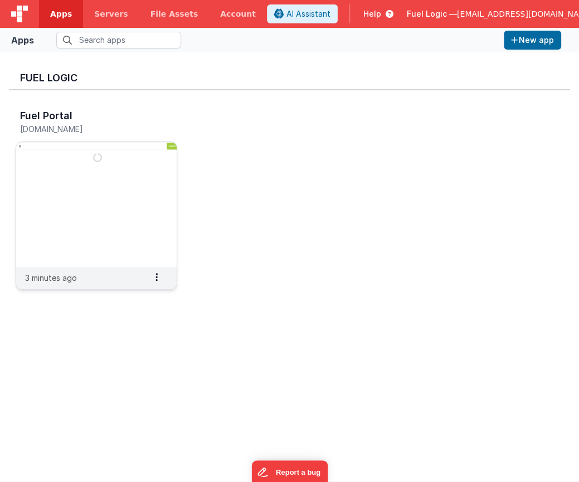
click at [62, 176] on img at bounding box center [96, 204] width 161 height 125
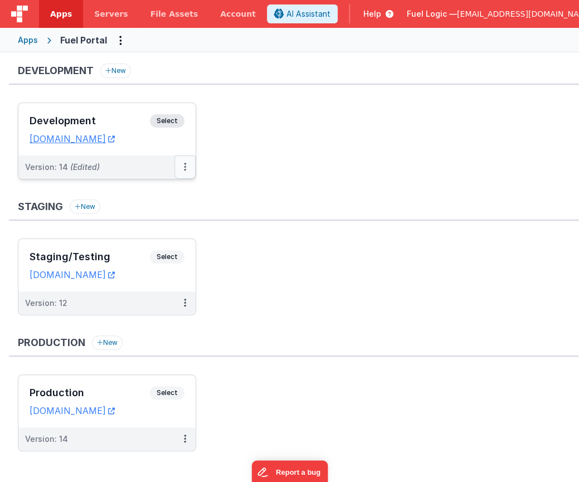
click at [186, 167] on icon at bounding box center [185, 167] width 2 height 1
click at [283, 183] on div at bounding box center [289, 241] width 579 height 482
click at [25, 40] on div "Apps" at bounding box center [28, 40] width 20 height 11
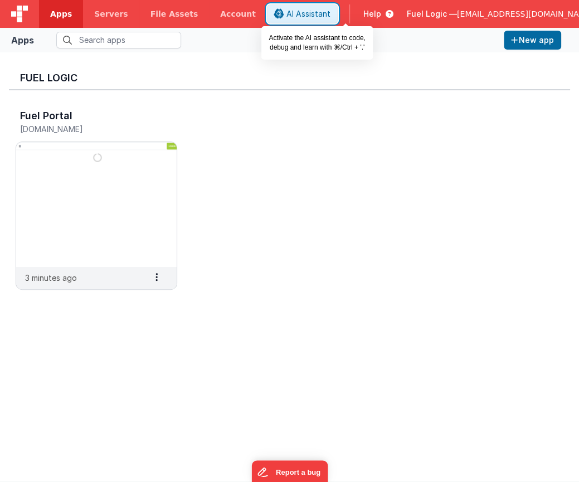
click at [331, 20] on span "AI Assistant" at bounding box center [309, 13] width 44 height 11
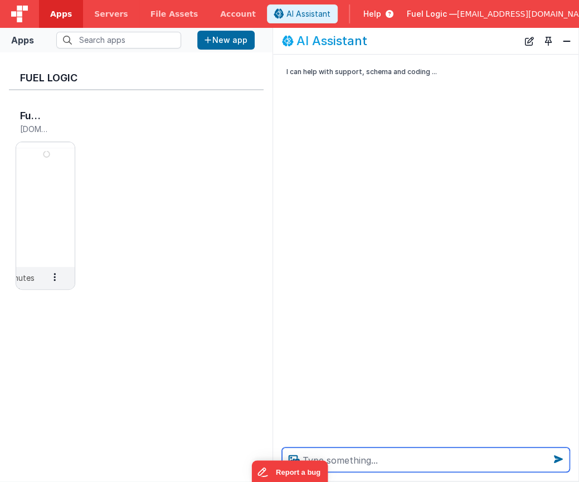
click at [343, 462] on textarea at bounding box center [426, 460] width 288 height 25
paste textarea "transition-colors duration-150 ease-in-out"
type textarea "How do I change the primary logo?"
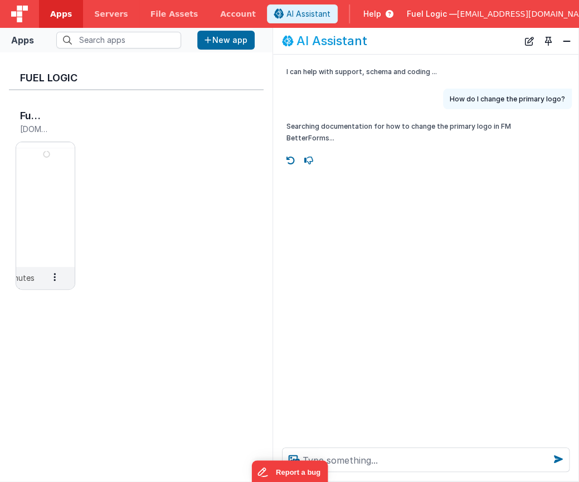
click at [385, 170] on div "I can help with support, schema and coding ... How do I change the primary logo…" at bounding box center [426, 247] width 306 height 384
click at [396, 232] on div "I can help with support, schema and coding ... How do I change the primary logo…" at bounding box center [426, 247] width 306 height 384
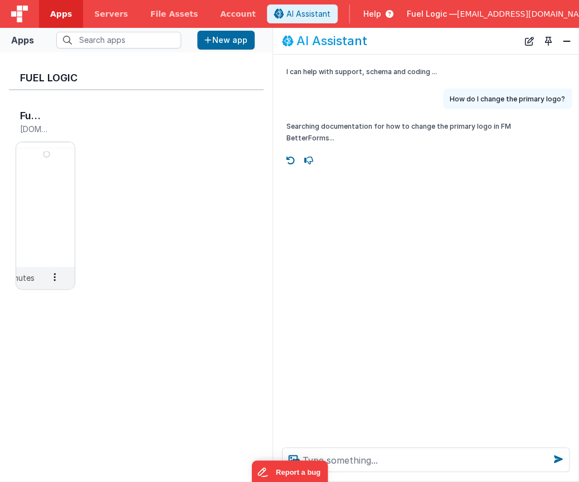
click at [396, 232] on div "I can help with support, schema and coding ... How do I change the primary logo…" at bounding box center [426, 247] width 306 height 384
click at [362, 456] on textarea at bounding box center [426, 460] width 288 height 25
type textarea "Hello?"
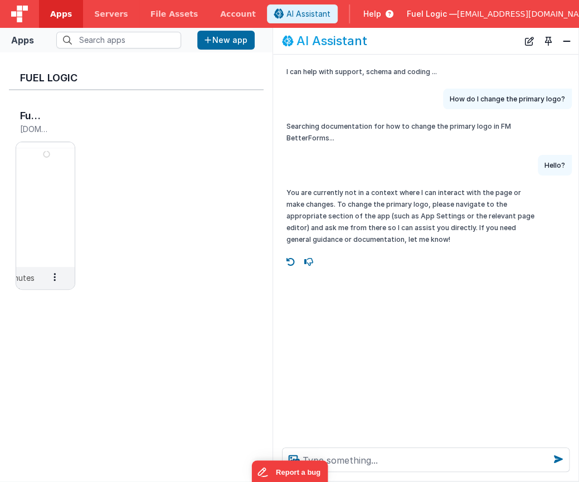
click at [520, 99] on p "How do I change the primary logo?" at bounding box center [507, 99] width 115 height 12
click at [565, 38] on button "Close" at bounding box center [567, 41] width 14 height 16
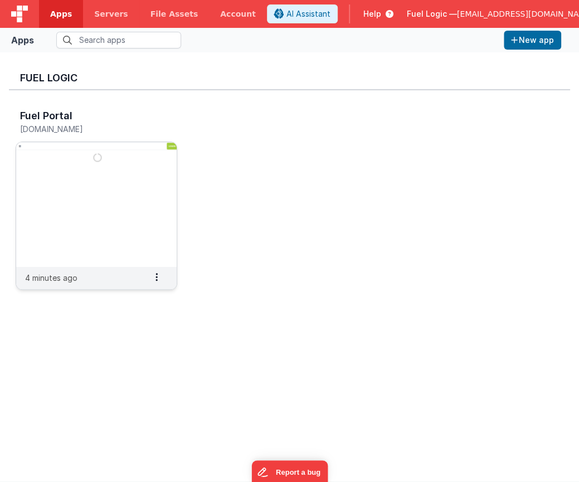
click at [88, 189] on img at bounding box center [96, 204] width 161 height 125
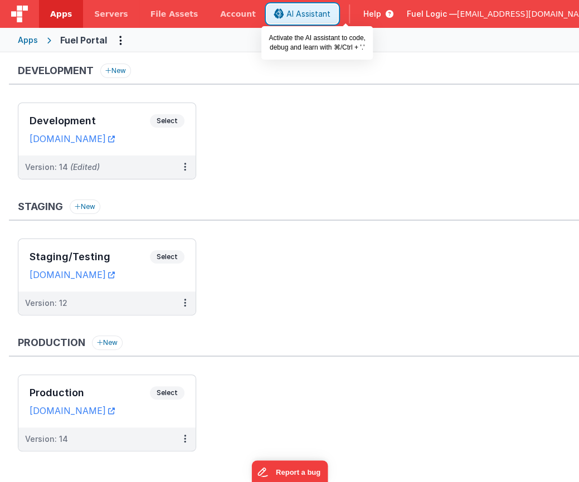
click at [331, 14] on span "AI Assistant" at bounding box center [309, 13] width 44 height 11
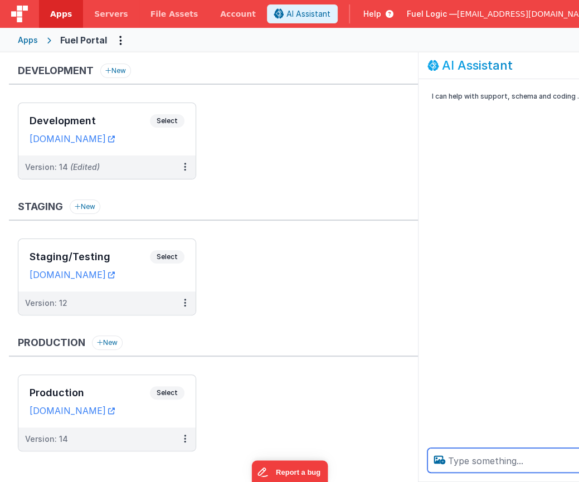
paste textarea "transition-colors duration-150 ease-in-out"
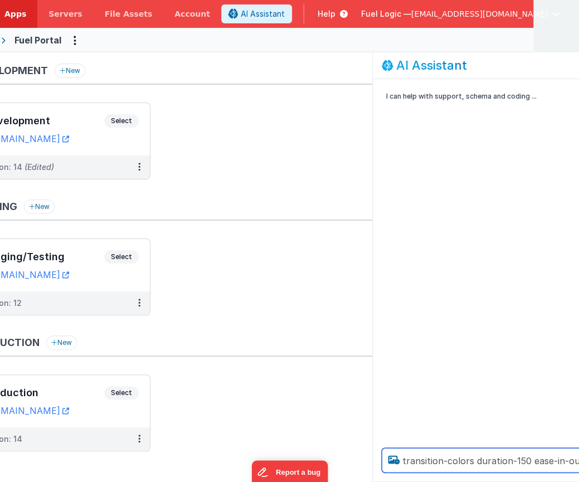
click at [464, 461] on textarea "transition-colors duration-150 ease-in-out" at bounding box center [526, 460] width 288 height 25
type textarea "how do I change the primary logo?"
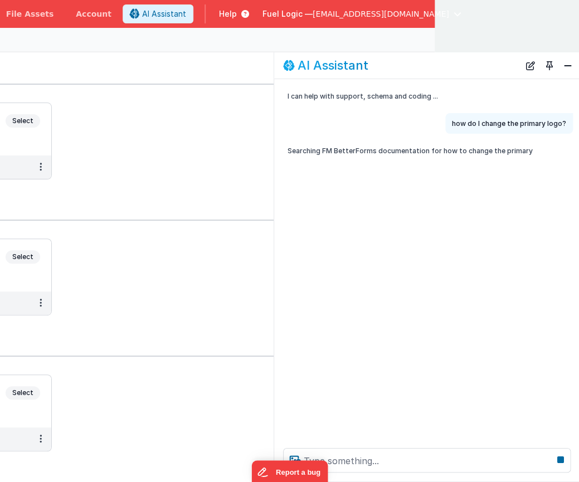
scroll to position [0, 145]
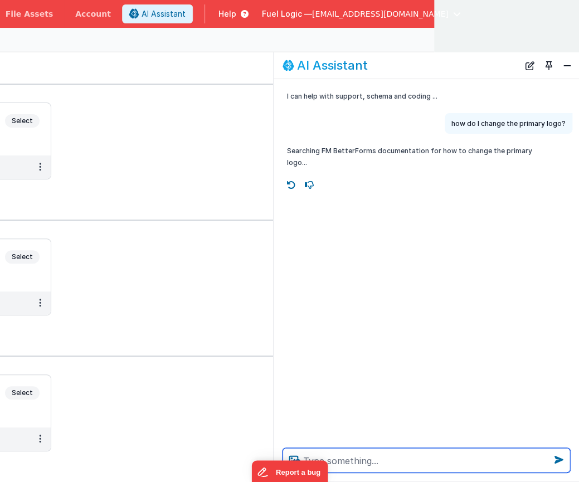
click at [437, 466] on textarea at bounding box center [427, 460] width 288 height 25
type textarea "hello?"
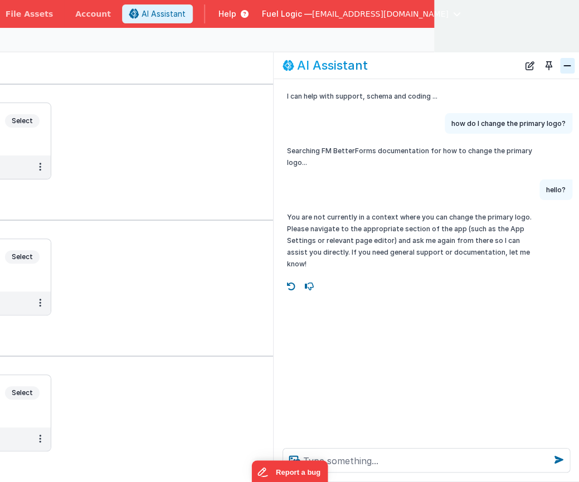
click at [567, 60] on button "Close" at bounding box center [567, 66] width 14 height 16
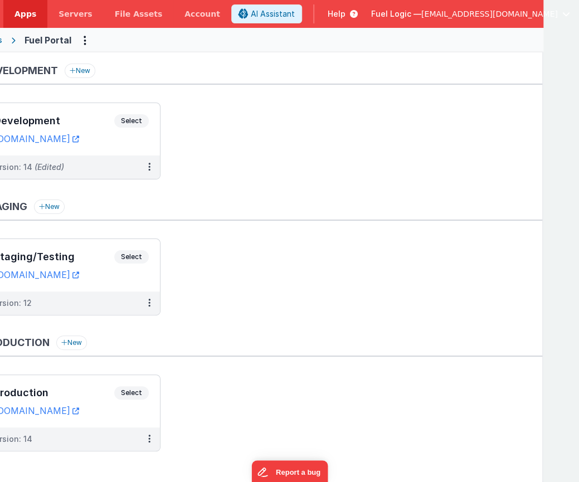
scroll to position [0, 0]
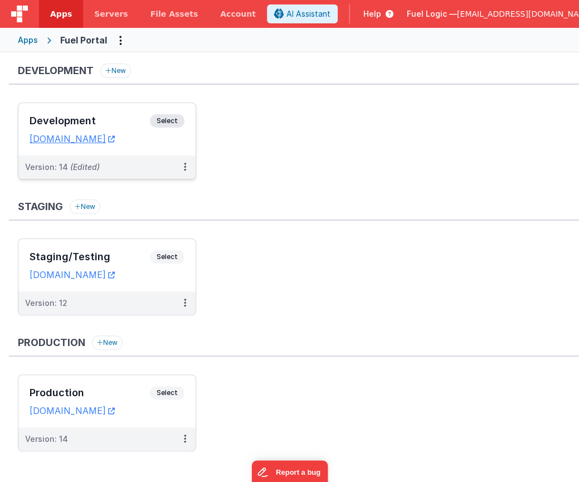
click at [77, 119] on h3 "Development" at bounding box center [90, 120] width 120 height 11
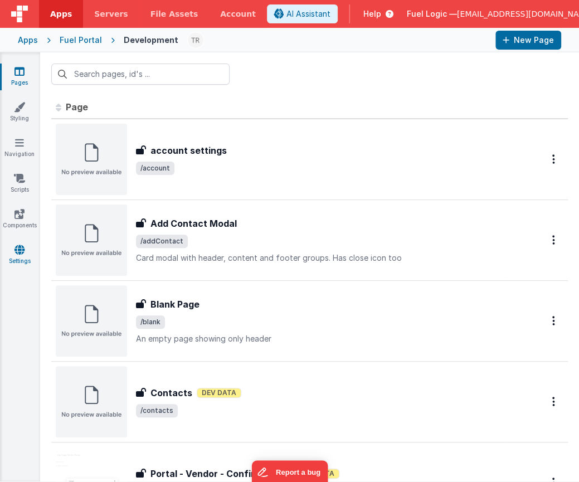
click at [17, 248] on icon at bounding box center [19, 249] width 10 height 11
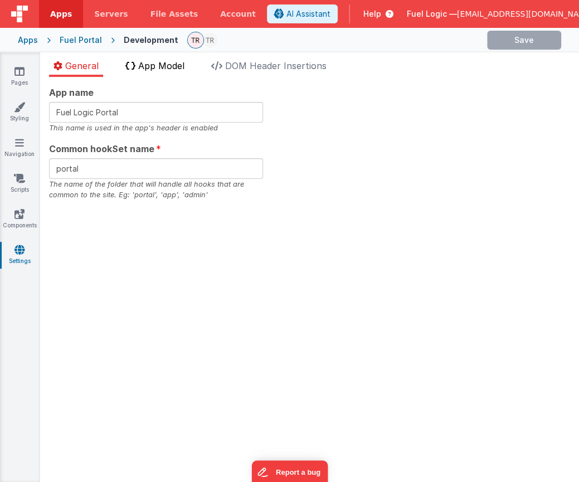
click at [171, 72] on li "App Model" at bounding box center [155, 68] width 68 height 18
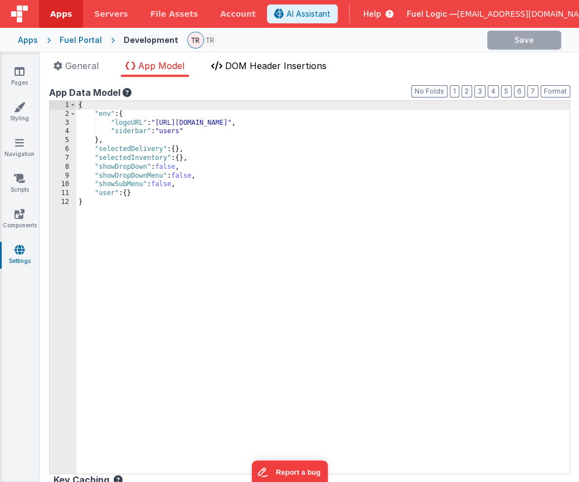
click at [252, 63] on span "DOM Header Insertions" at bounding box center [275, 65] width 101 height 11
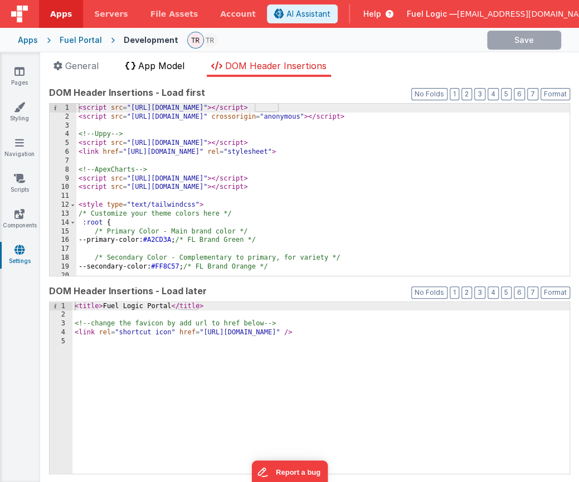
click at [170, 65] on span "App Model" at bounding box center [161, 65] width 46 height 11
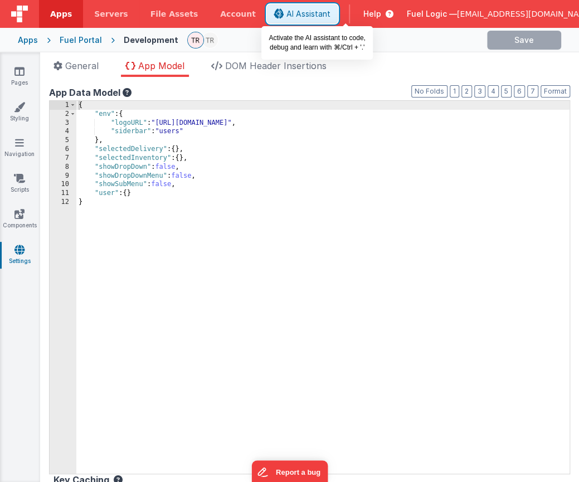
click at [331, 13] on span "AI Assistant" at bounding box center [309, 13] width 44 height 11
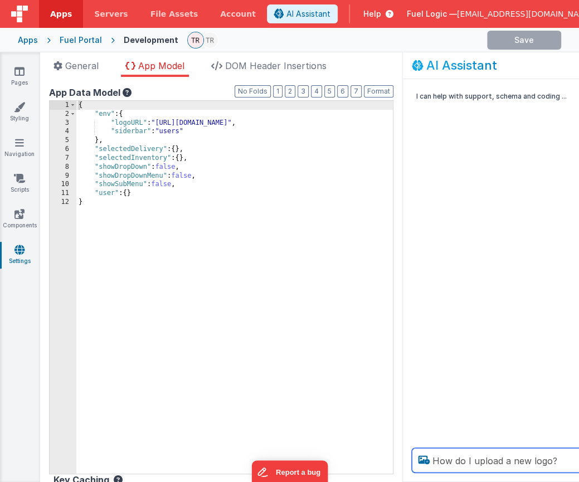
type textarea "How do I upload a new logo?"
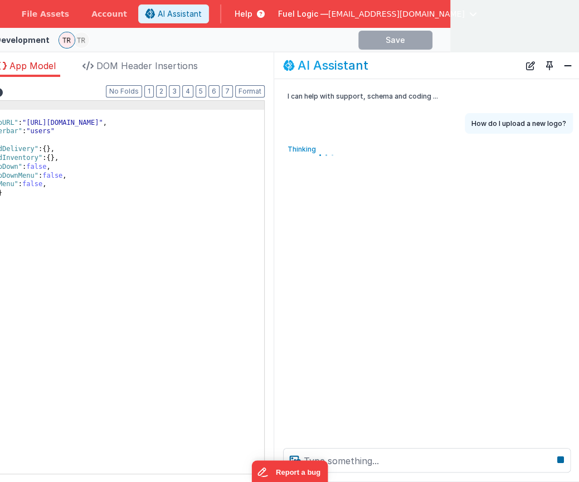
scroll to position [0, 129]
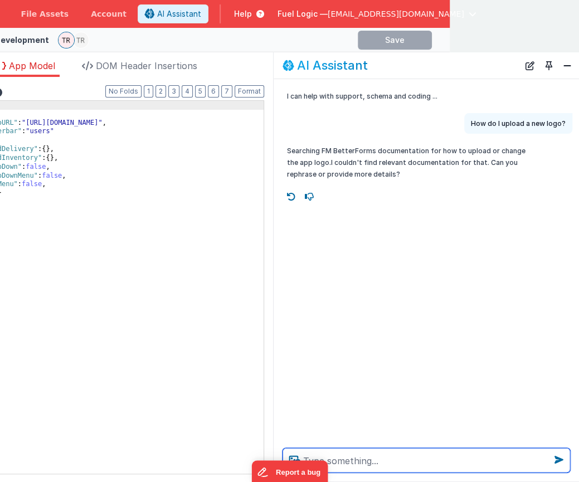
click at [359, 462] on textarea at bounding box center [427, 460] width 288 height 25
type textarea "J"
type textarea "How do I change the primary logo?"
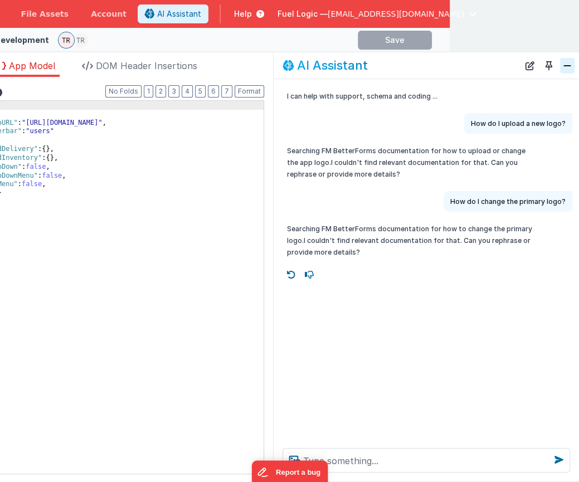
click at [567, 62] on button "Close" at bounding box center [567, 66] width 14 height 16
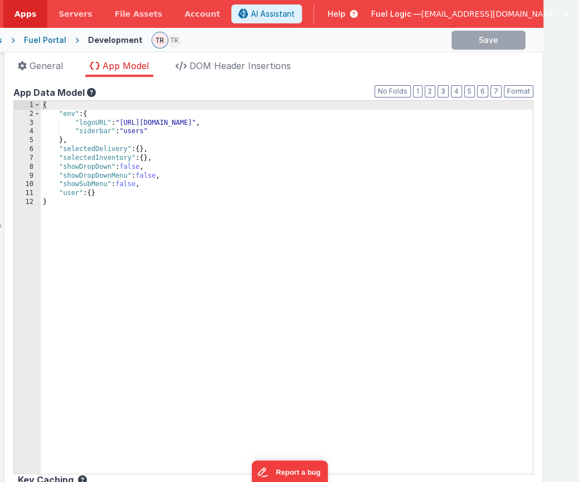
scroll to position [0, 0]
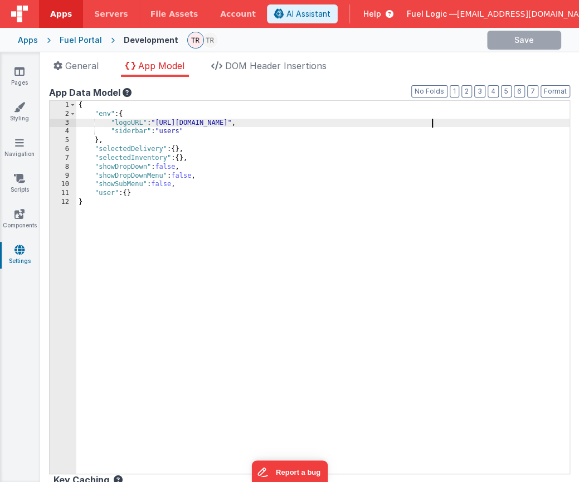
click at [433, 118] on div "{ "env" : { "logoURL" : "https://5t61ut5p19.ucarecd.net/a7ae9acb-9241-4307-96d7…" at bounding box center [323, 296] width 494 height 391
click at [546, 122] on div "{ "env" : { "logoURL" : "https://go.fuellogic.net/wp-content/uploads/2025/07/FL…" at bounding box center [323, 296] width 494 height 391
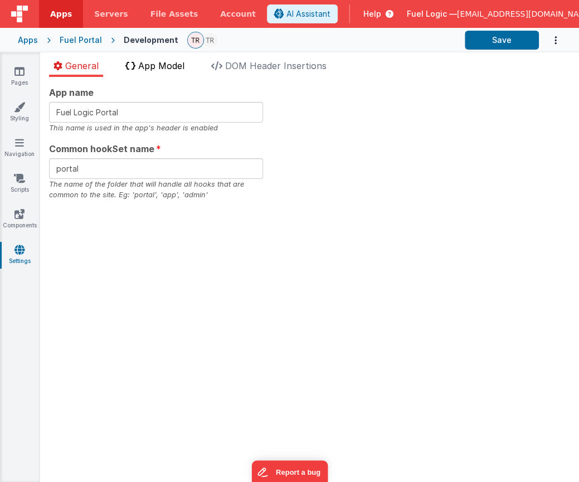
click at [173, 67] on span "App Model" at bounding box center [161, 65] width 46 height 11
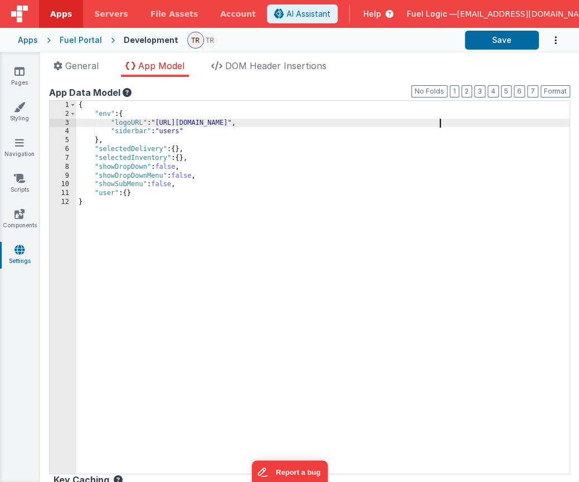
click at [448, 126] on div "{ "env" : { "logoURL" : "[URL][DOMAIN_NAME]" , "siderbar" : "users" } , "select…" at bounding box center [323, 296] width 494 height 391
click at [27, 149] on link "Navigation" at bounding box center [19, 148] width 40 height 22
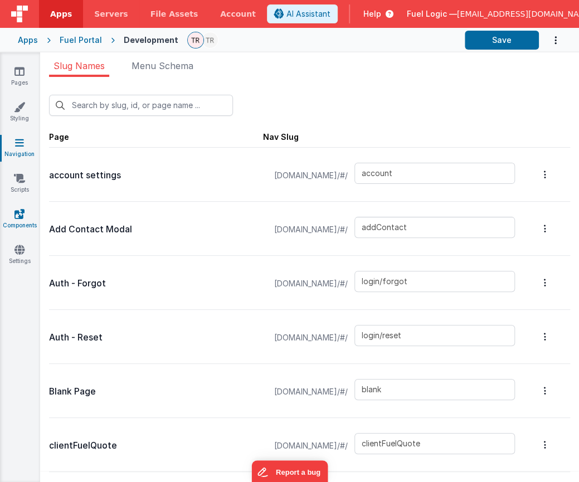
click at [25, 214] on icon at bounding box center [19, 214] width 10 height 11
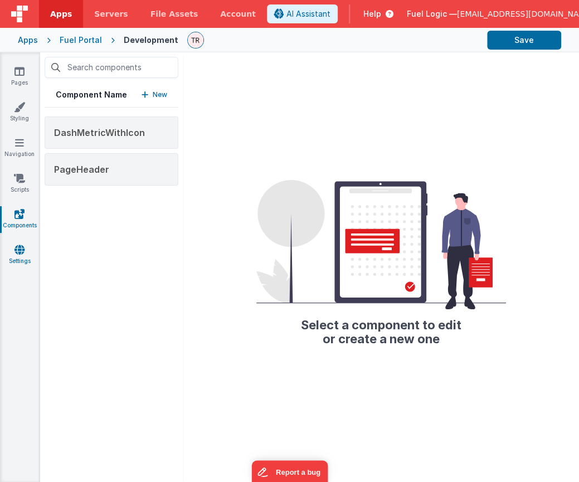
click at [22, 248] on icon at bounding box center [19, 249] width 10 height 11
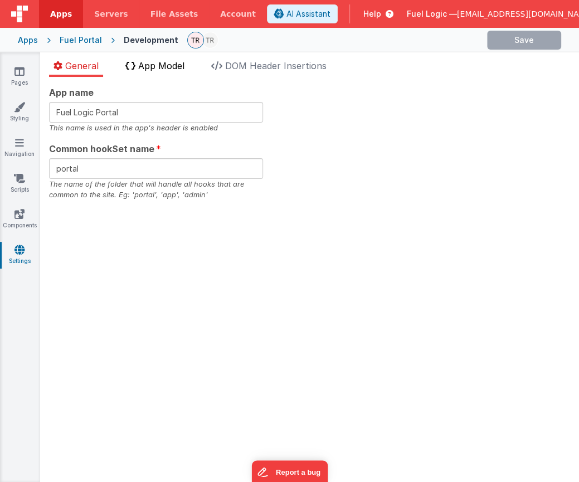
click at [159, 71] on li "App Model" at bounding box center [155, 68] width 68 height 18
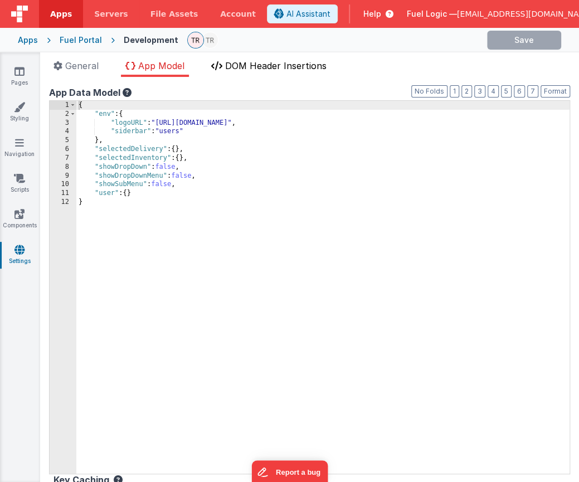
click at [241, 70] on span "DOM Header Insertions" at bounding box center [275, 65] width 101 height 11
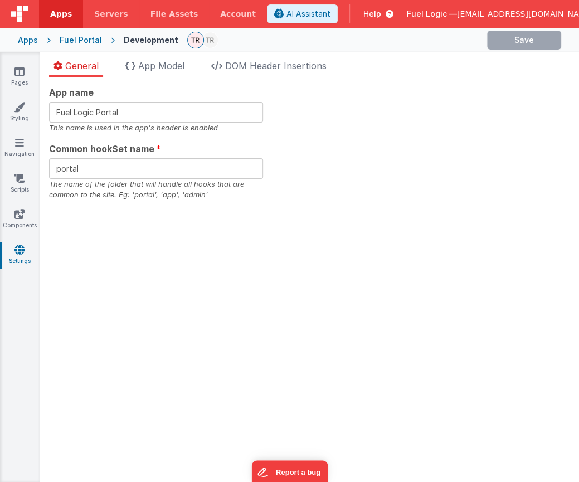
click at [164, 79] on div "App name Fuel Logic Portal This name is used in the app's header is enabled Com…" at bounding box center [309, 279] width 539 height 405
click at [156, 70] on span "App Model" at bounding box center [161, 65] width 46 height 11
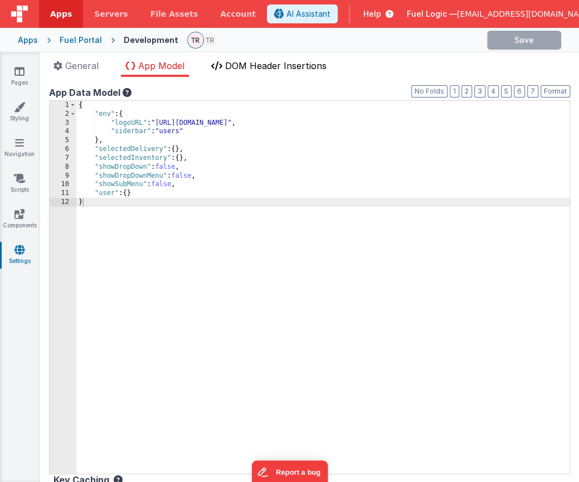
click at [267, 65] on span "DOM Header Insertions" at bounding box center [275, 65] width 101 height 11
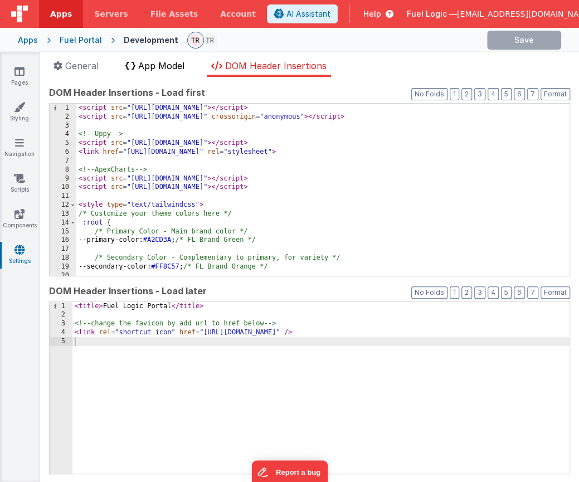
click at [177, 64] on span "App Model" at bounding box center [161, 65] width 46 height 11
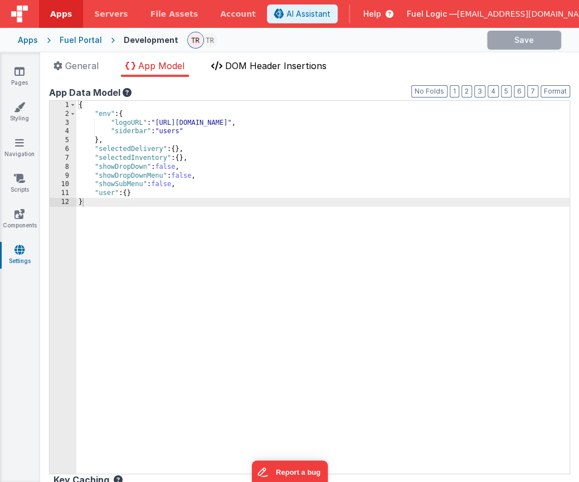
click at [250, 72] on li "DOM Header Insertions" at bounding box center [269, 68] width 124 height 18
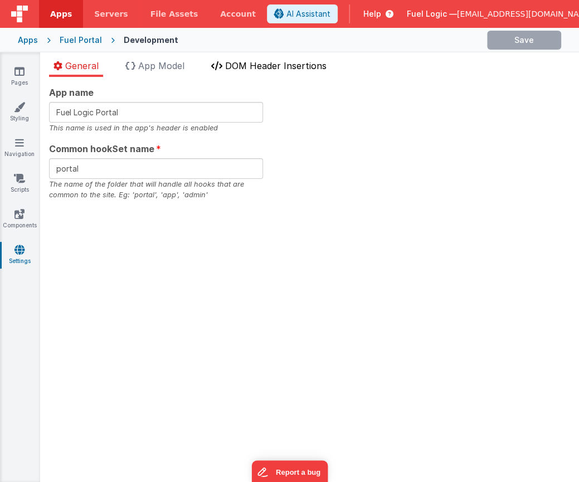
click at [277, 68] on span "DOM Header Insertions" at bounding box center [275, 65] width 101 height 11
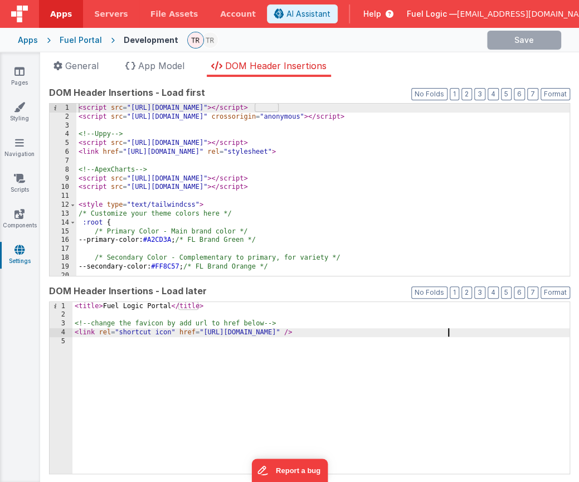
click at [458, 336] on div "< title > Fuel Logic Portal </ title > <!-- change the favicon by add url to hr…" at bounding box center [320, 397] width 497 height 190
click at [525, 328] on div "< title > Fuel Logic Portal </ title > <!-- change the favicon by add url to hr…" at bounding box center [320, 397] width 497 height 190
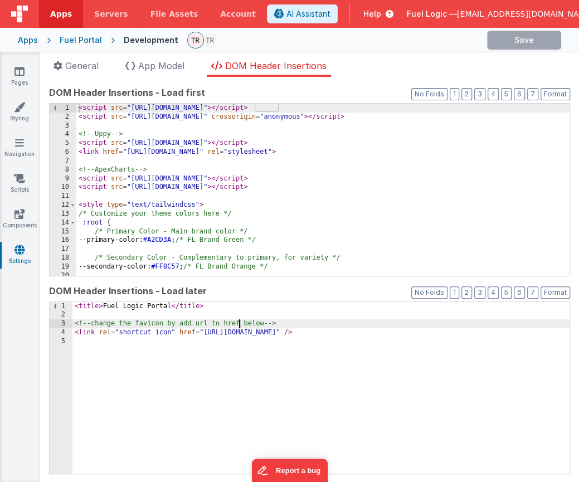
click at [241, 325] on div "< title > Fuel Logic Portal </ title > <!-- change the favicon by add url to hr…" at bounding box center [320, 397] width 497 height 190
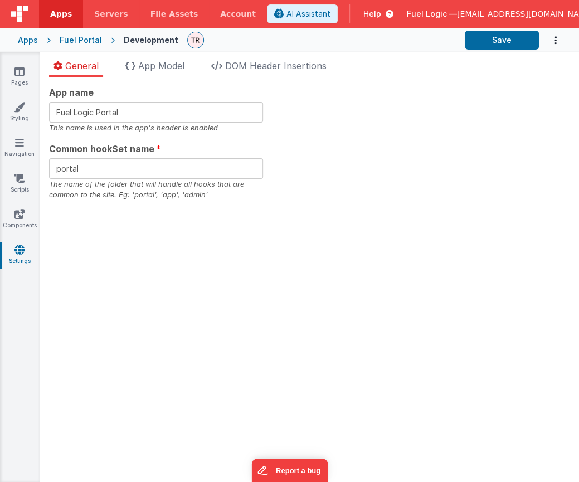
click at [246, 59] on div "General App Model DOM Header Insertions App name Fuel Logic Portal This name is…" at bounding box center [309, 267] width 539 height 430
click at [241, 66] on span "DOM Header Insertions" at bounding box center [275, 65] width 101 height 11
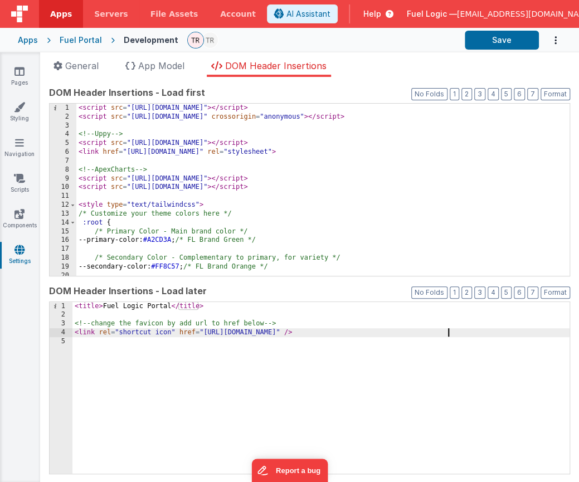
click at [468, 331] on div "< title > Fuel Logic Portal </ title > <!-- change the favicon by add url to hr…" at bounding box center [320, 397] width 497 height 190
click at [510, 37] on button "Save" at bounding box center [502, 40] width 74 height 19
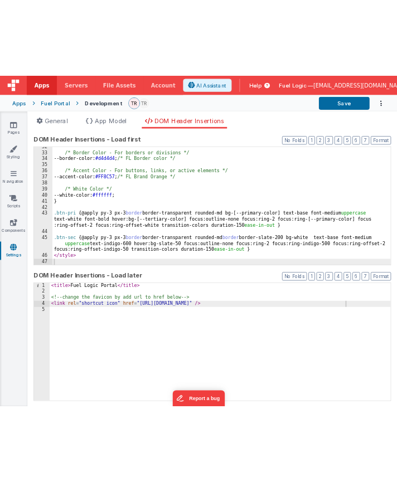
scroll to position [11, 0]
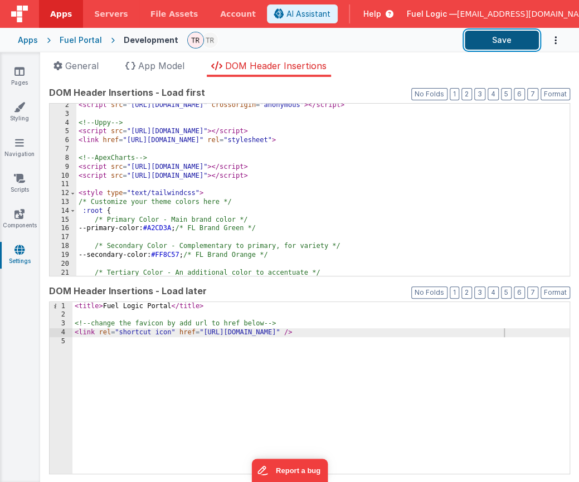
click at [510, 43] on button "Save" at bounding box center [502, 40] width 74 height 19
